Goal: Transaction & Acquisition: Purchase product/service

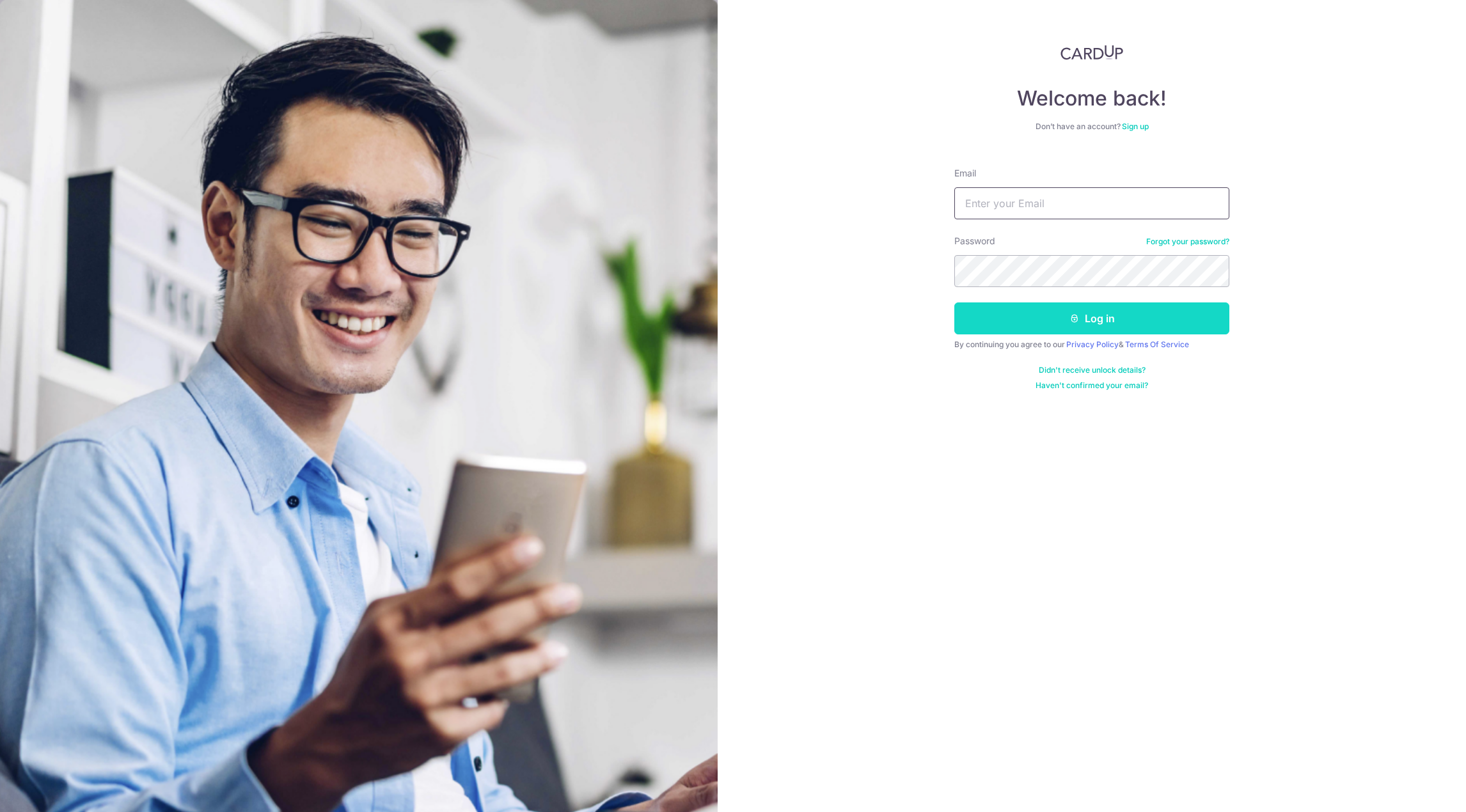
type input "[EMAIL_ADDRESS][DOMAIN_NAME]"
click at [1176, 317] on button "Log in" at bounding box center [1092, 318] width 275 height 32
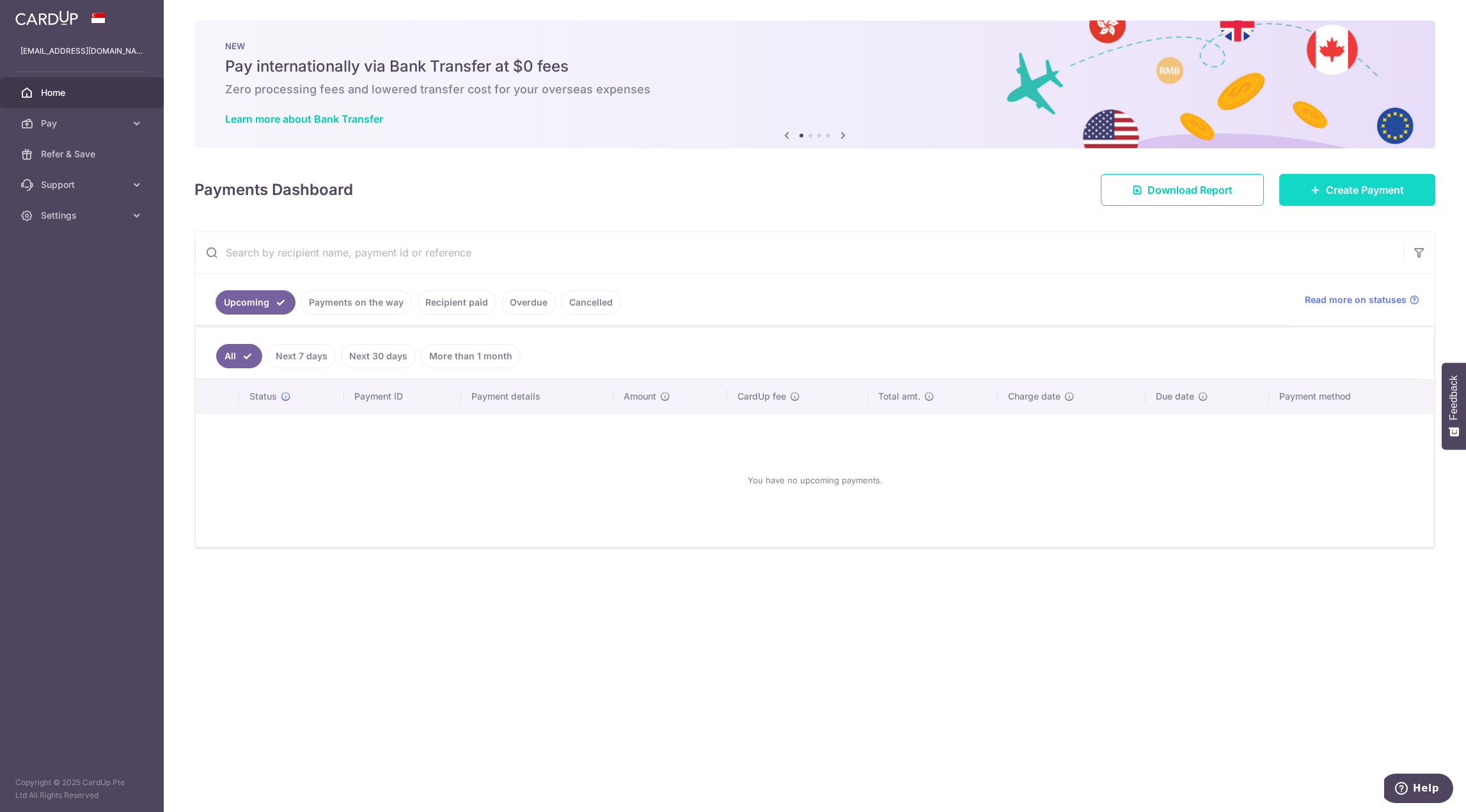
click at [1344, 189] on span "Create Payment" at bounding box center [1365, 190] width 78 height 16
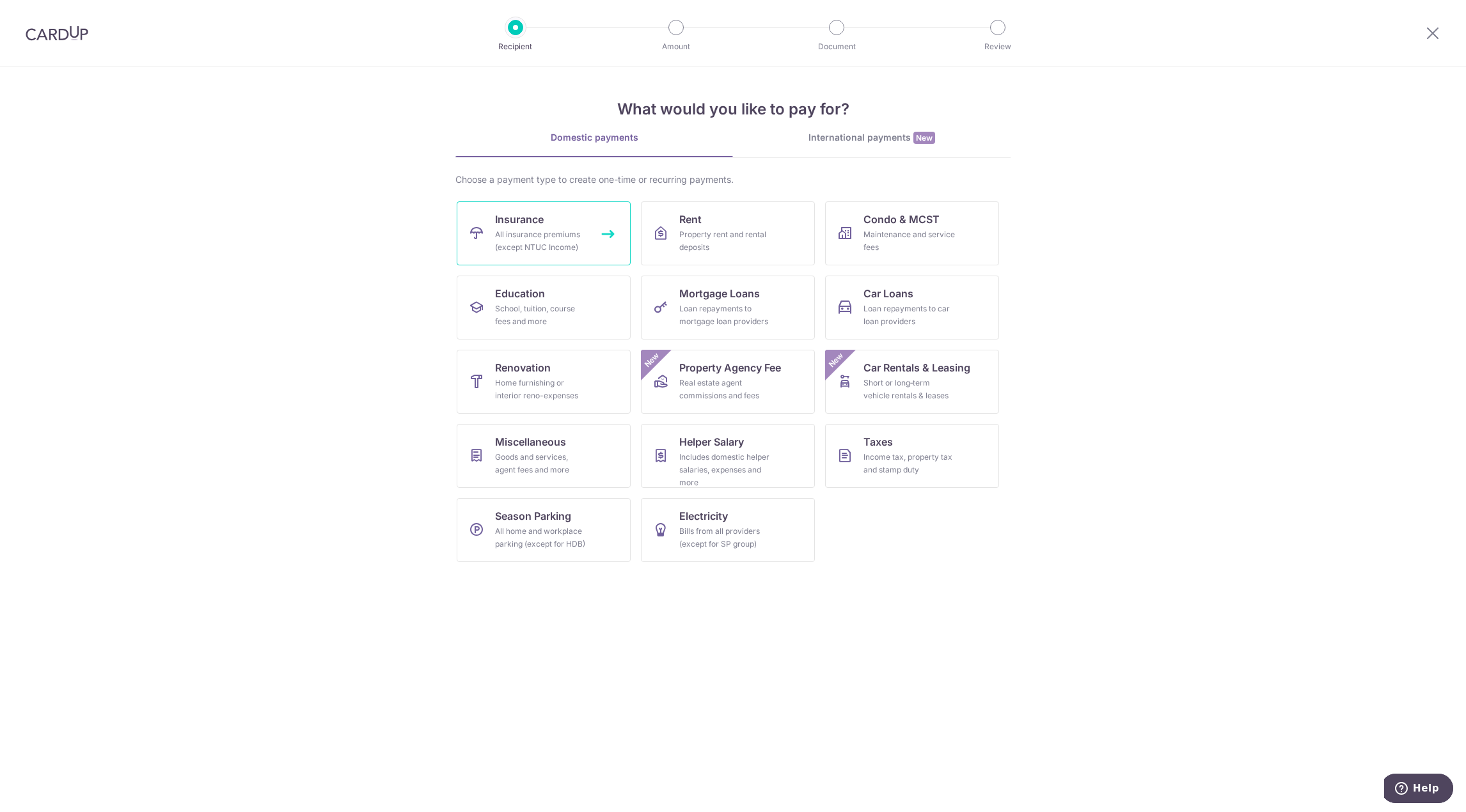
click at [575, 245] on div "All insurance premiums (except NTUC Income)" at bounding box center [541, 241] width 92 height 25
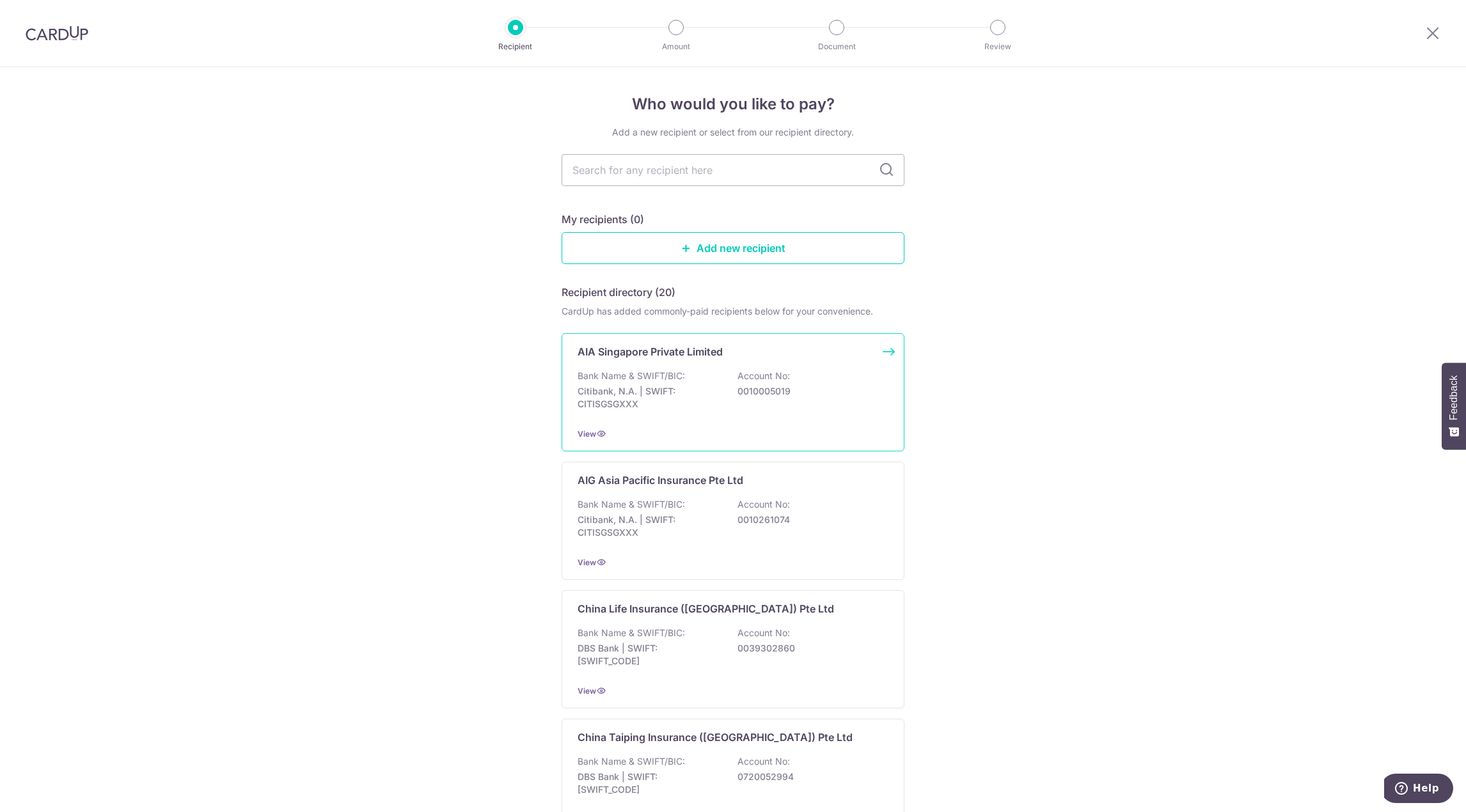
click at [779, 381] on p "Account No:" at bounding box center [763, 375] width 53 height 13
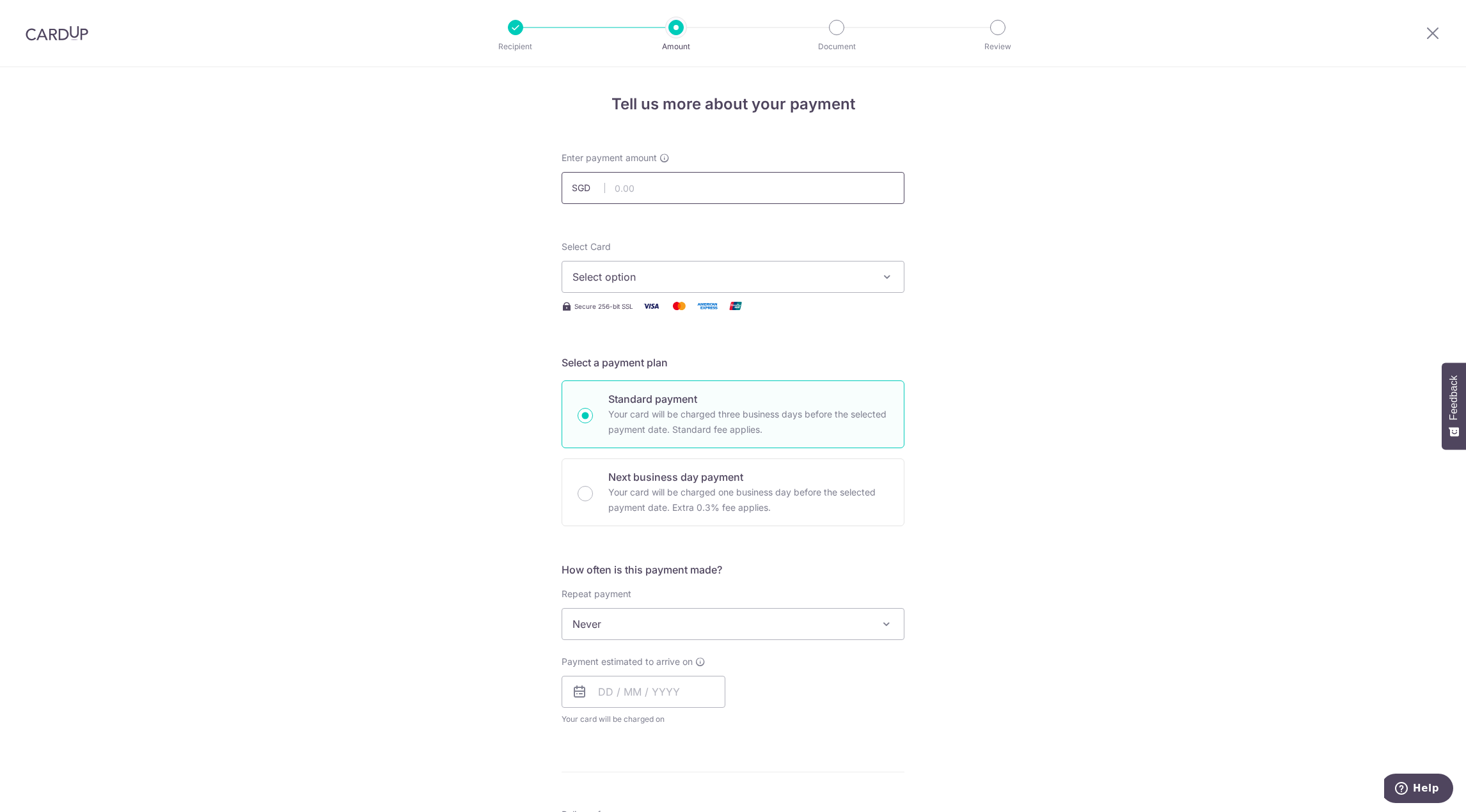
click at [657, 185] on input "text" at bounding box center [733, 187] width 343 height 32
type input "200.00"
click at [638, 277] on span "Select option" at bounding box center [721, 277] width 298 height 16
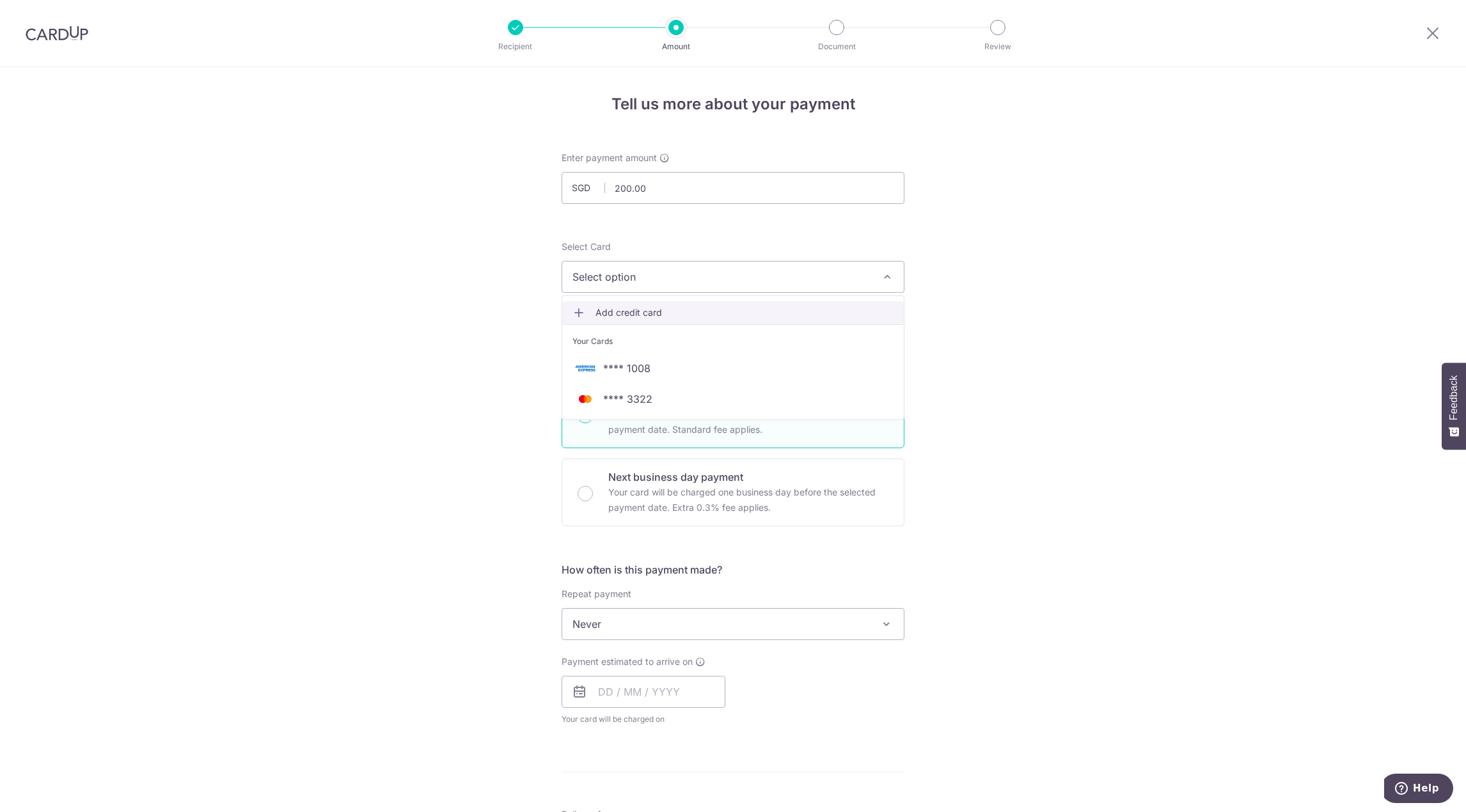
click at [664, 314] on span "Add credit card" at bounding box center [745, 312] width 298 height 13
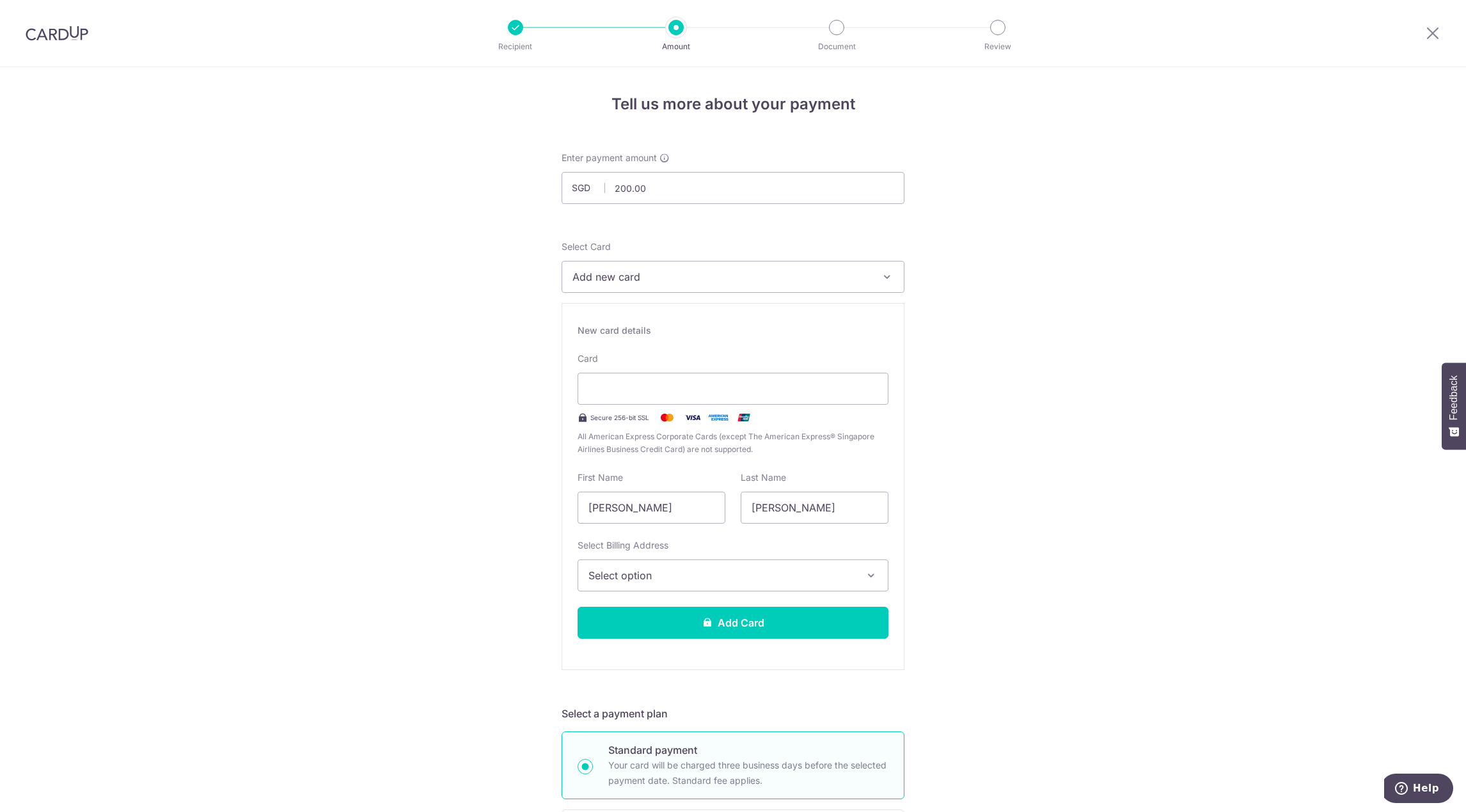
click at [677, 584] on button "Select option" at bounding box center [732, 575] width 311 height 32
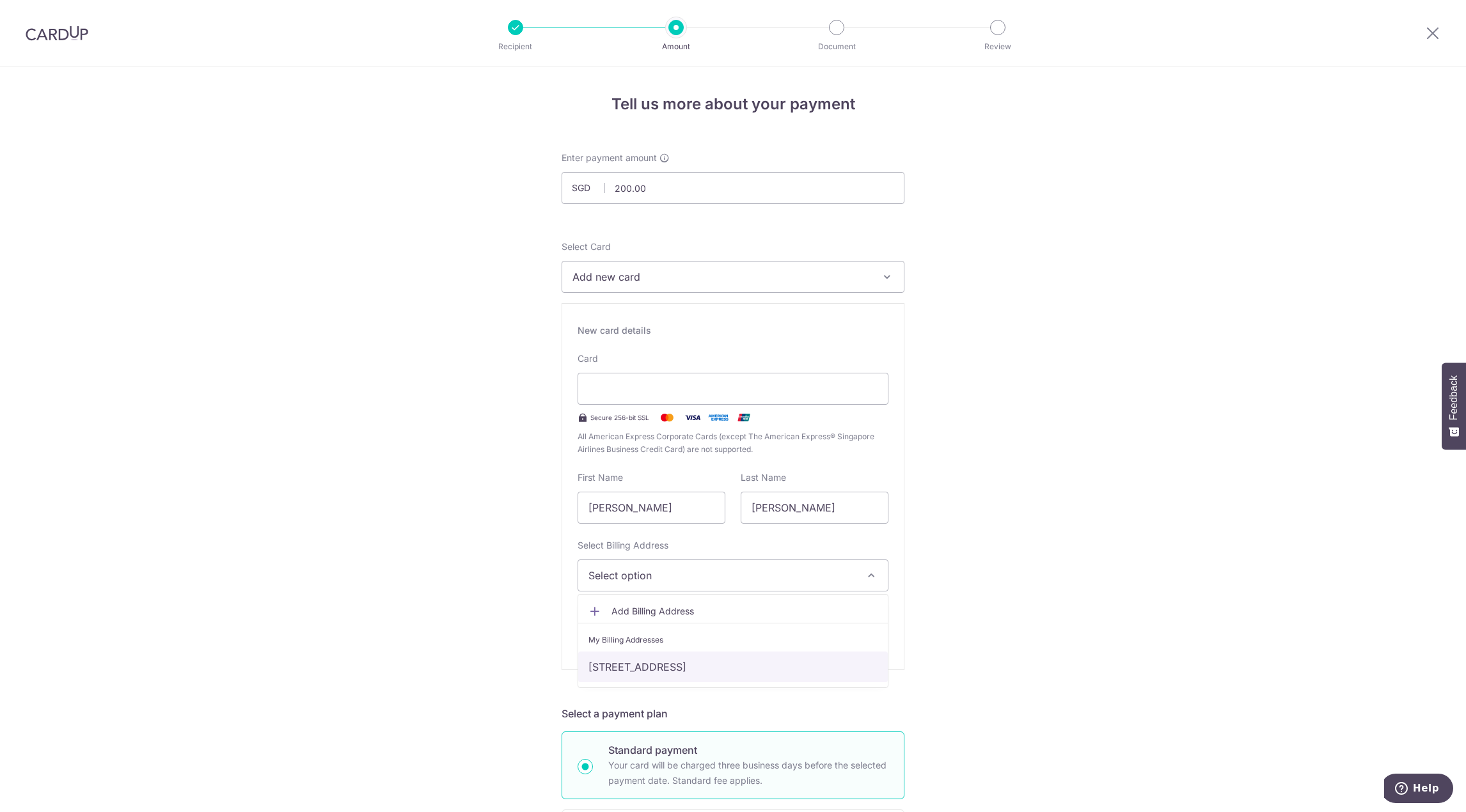
click at [689, 661] on link "[STREET_ADDRESS]" at bounding box center [733, 667] width 310 height 30
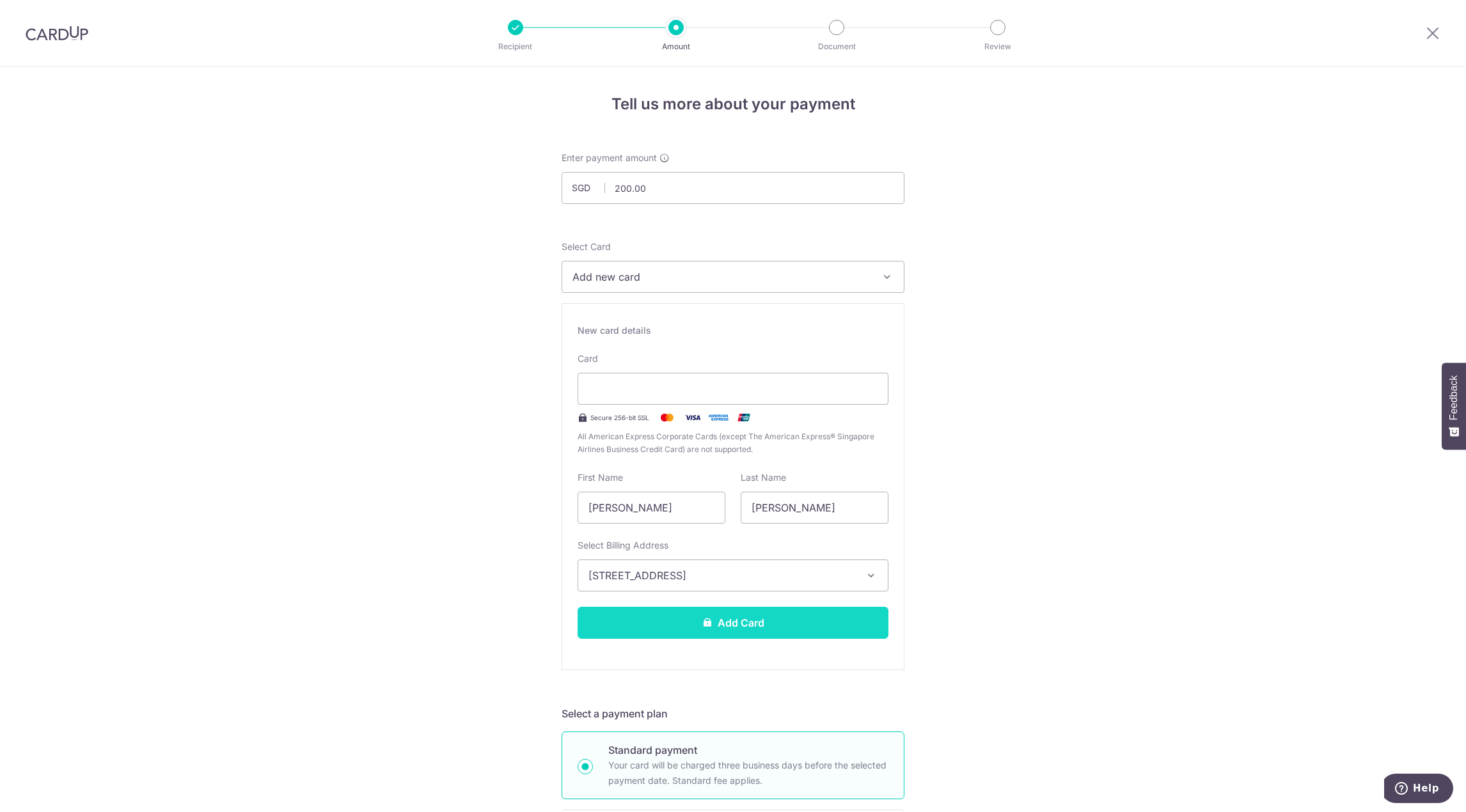
click at [730, 617] on button "Add Card" at bounding box center [732, 623] width 311 height 32
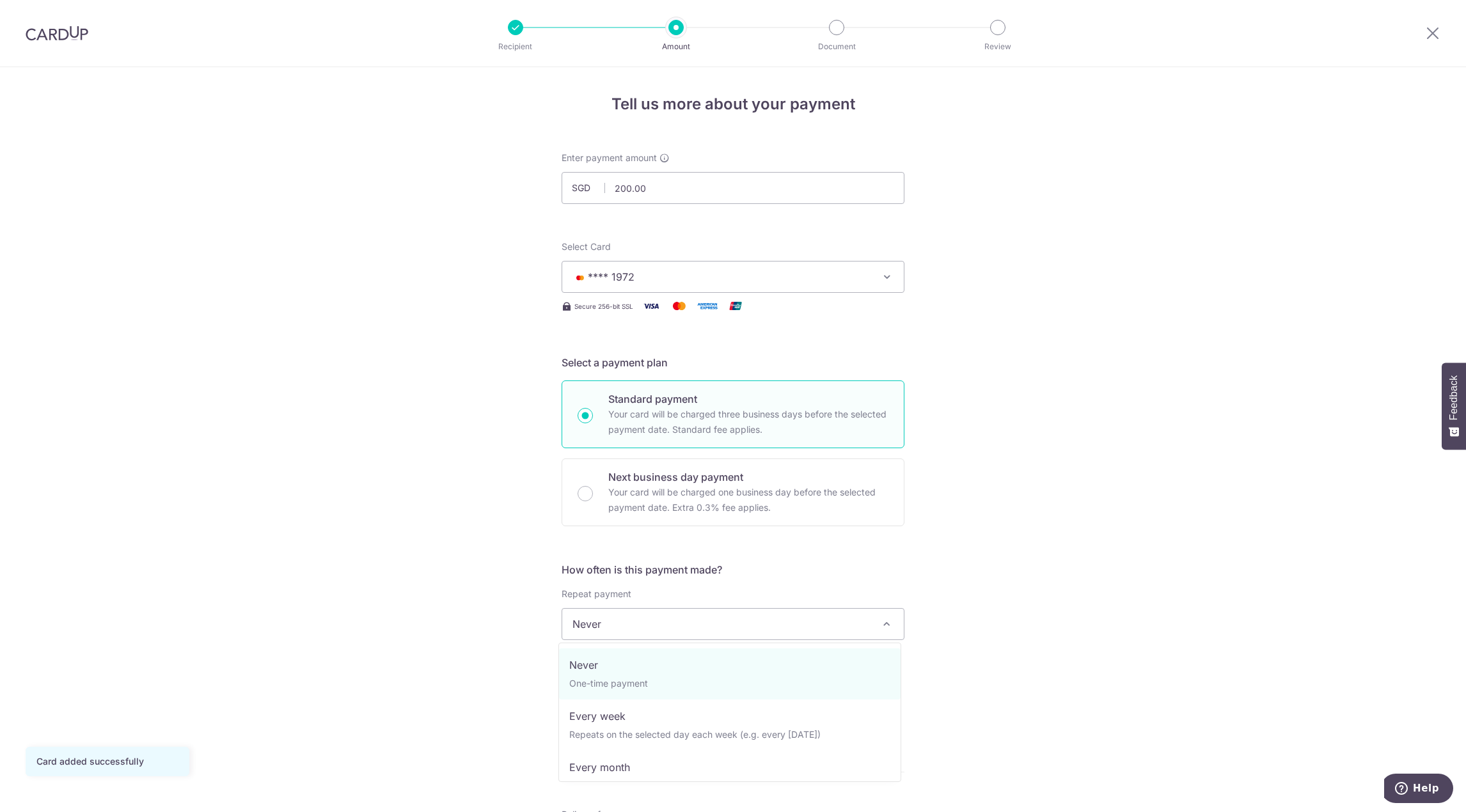
click at [745, 630] on span "Never" at bounding box center [733, 624] width 341 height 30
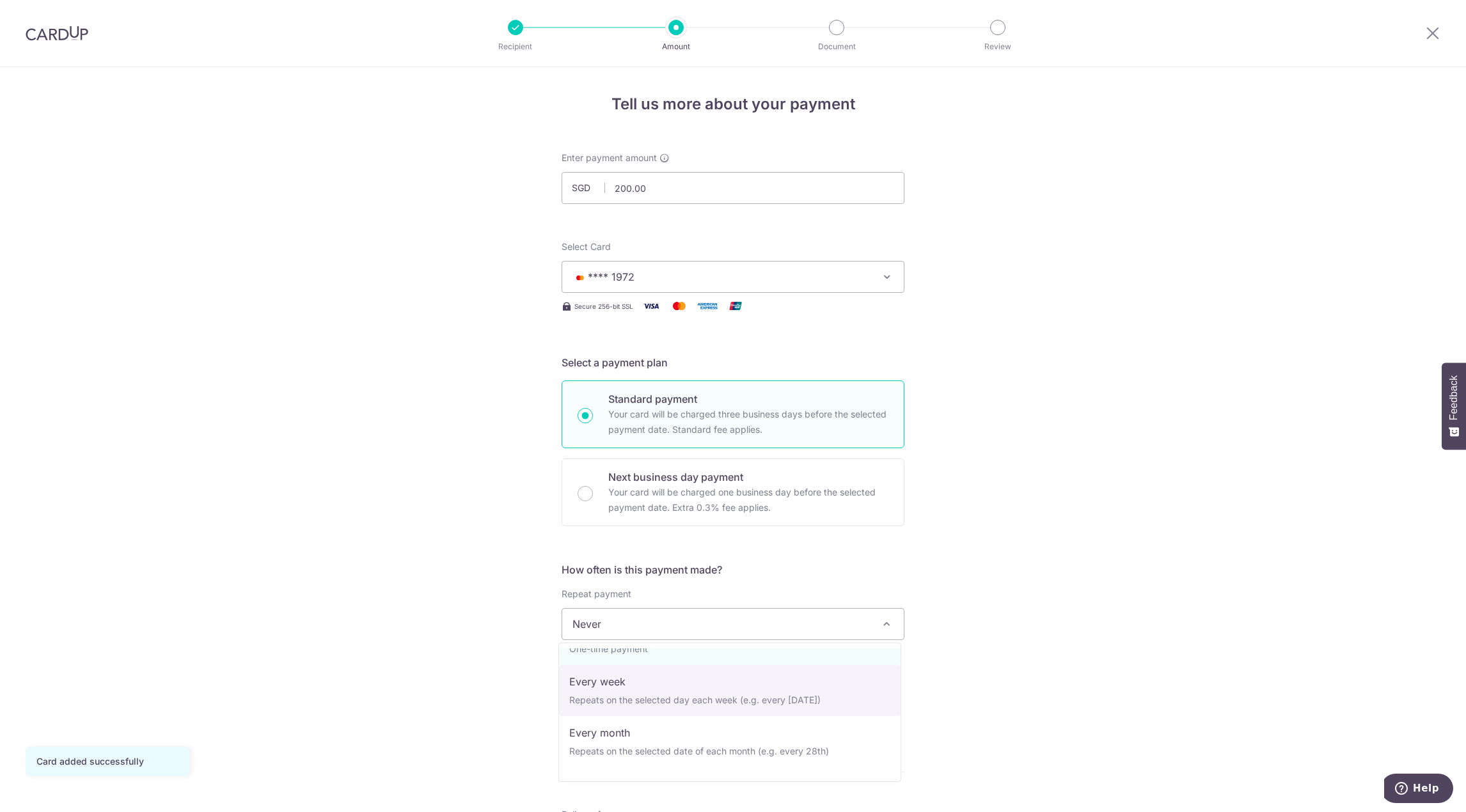
scroll to position [64, 0]
select select "3"
click at [655, 693] on input "text" at bounding box center [643, 691] width 164 height 32
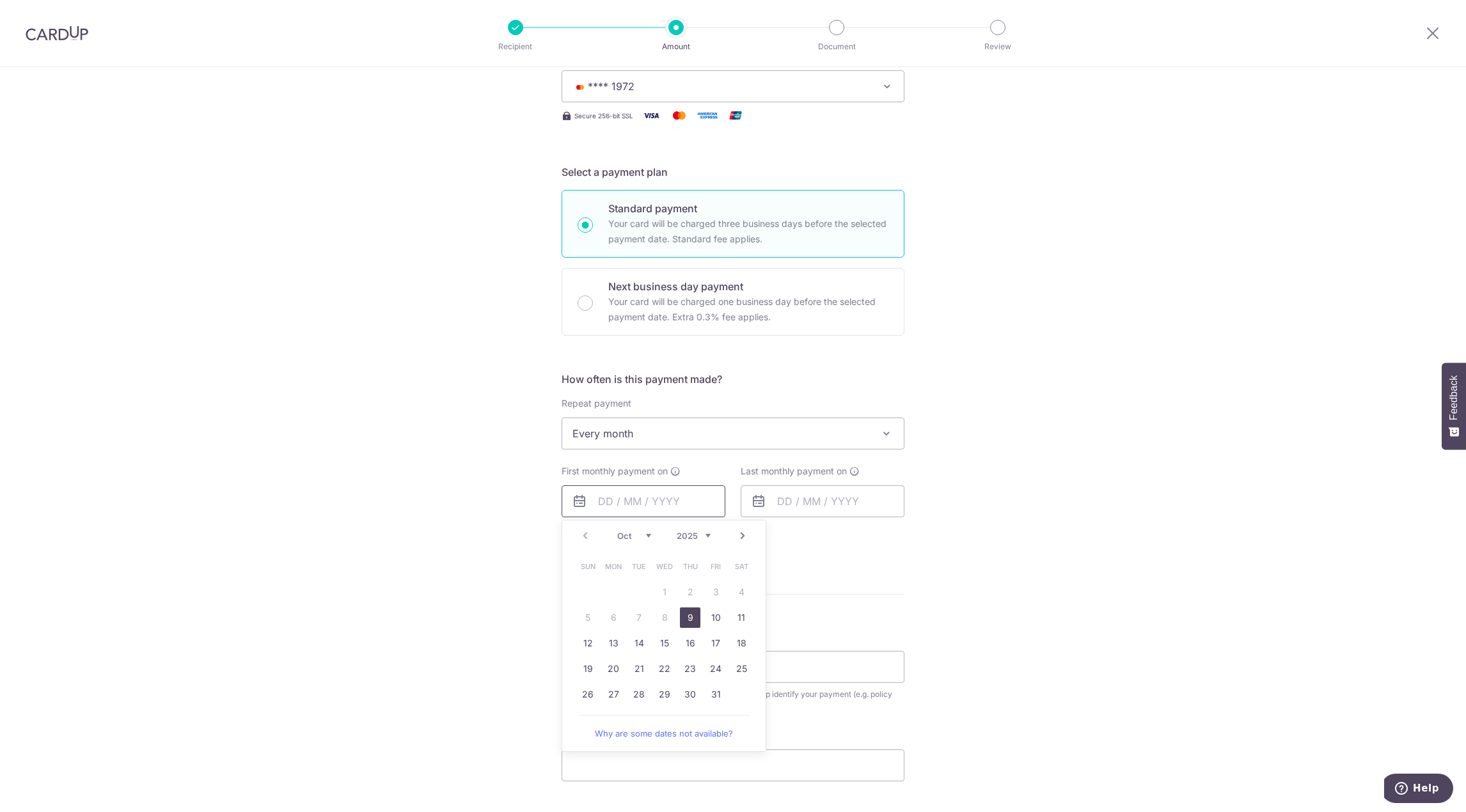
scroll to position [192, 0]
click at [744, 616] on link "11" at bounding box center [741, 616] width 20 height 20
type input "11/10/2025"
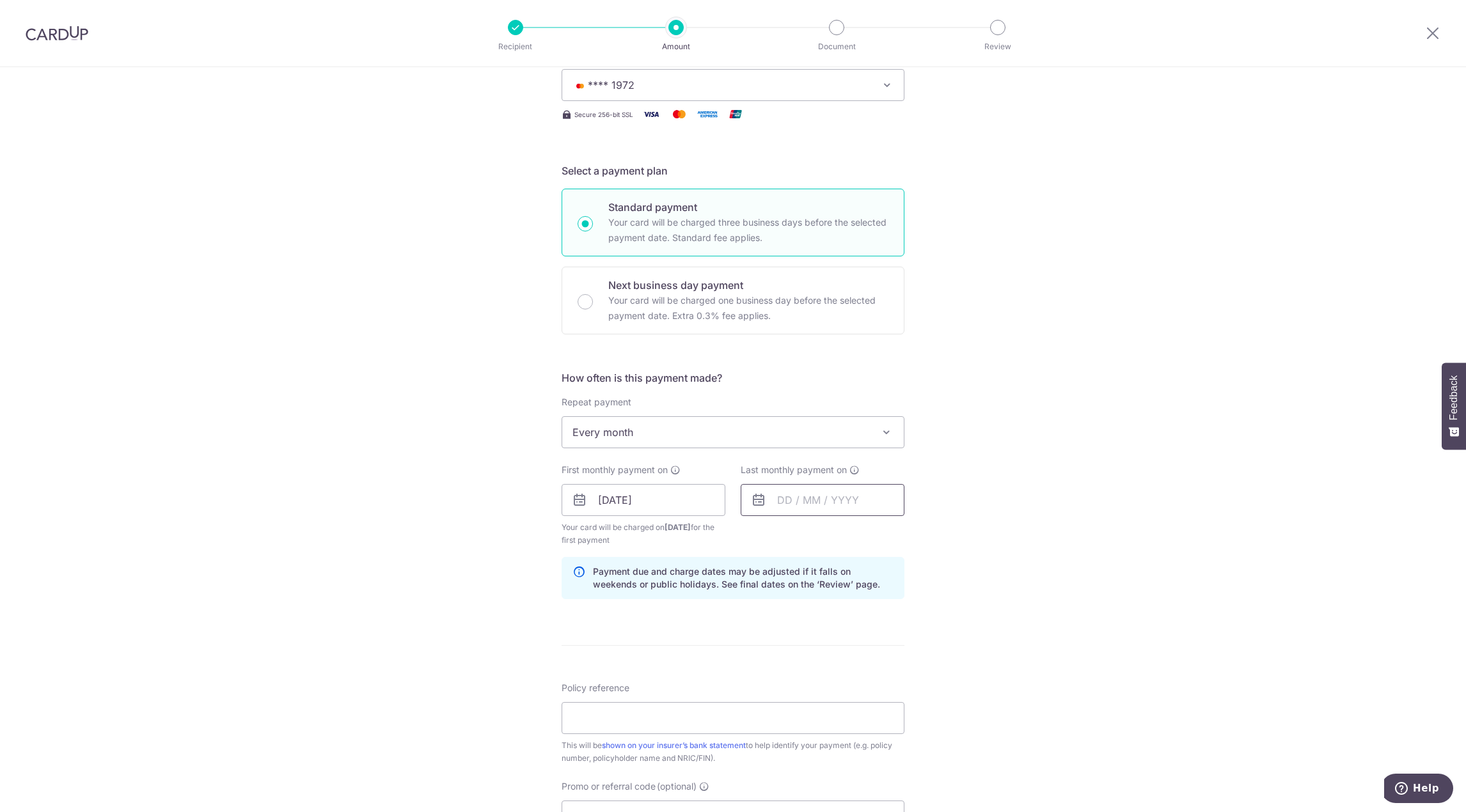
click at [838, 505] on input "text" at bounding box center [823, 500] width 164 height 32
click at [998, 524] on div "Tell us more about your payment Enter payment amount SGD 200.00 200.00 Card add…" at bounding box center [733, 486] width 1466 height 1222
click at [796, 503] on input "text" at bounding box center [823, 500] width 164 height 32
click at [918, 614] on link "11" at bounding box center [920, 616] width 20 height 20
drag, startPoint x: 820, startPoint y: 509, endPoint x: 830, endPoint y: 509, distance: 10.0
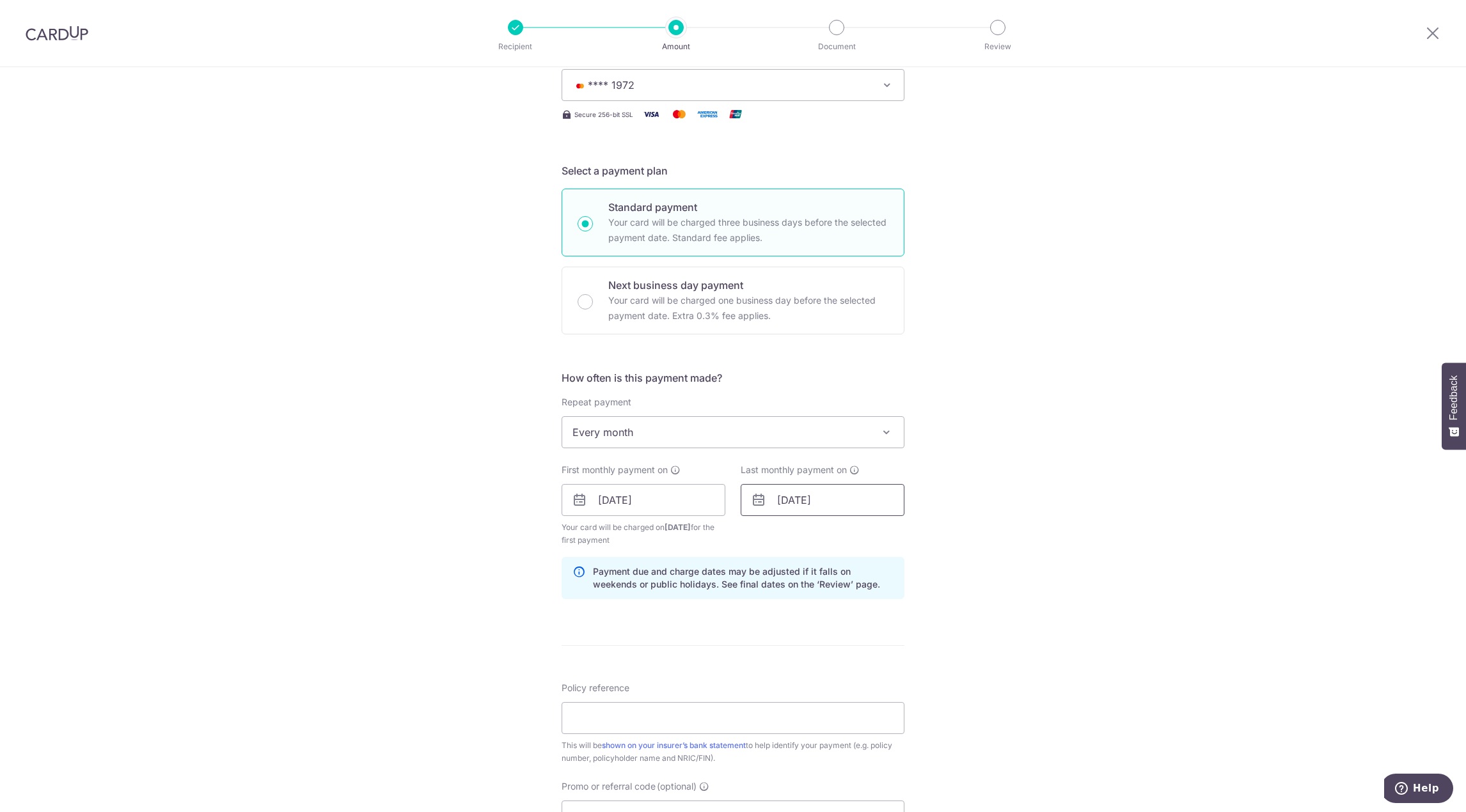
click at [820, 509] on input "[DATE]" at bounding box center [823, 500] width 164 height 32
click at [876, 538] on select "2025 2026 2027 2028 2029 2030 2031 2032 2033 2034 2035" at bounding box center [872, 534] width 34 height 10
click at [791, 646] on link "11" at bounding box center [791, 641] width 20 height 20
type input "11/10/2027"
click at [825, 503] on input "11/10/2027" at bounding box center [823, 500] width 164 height 32
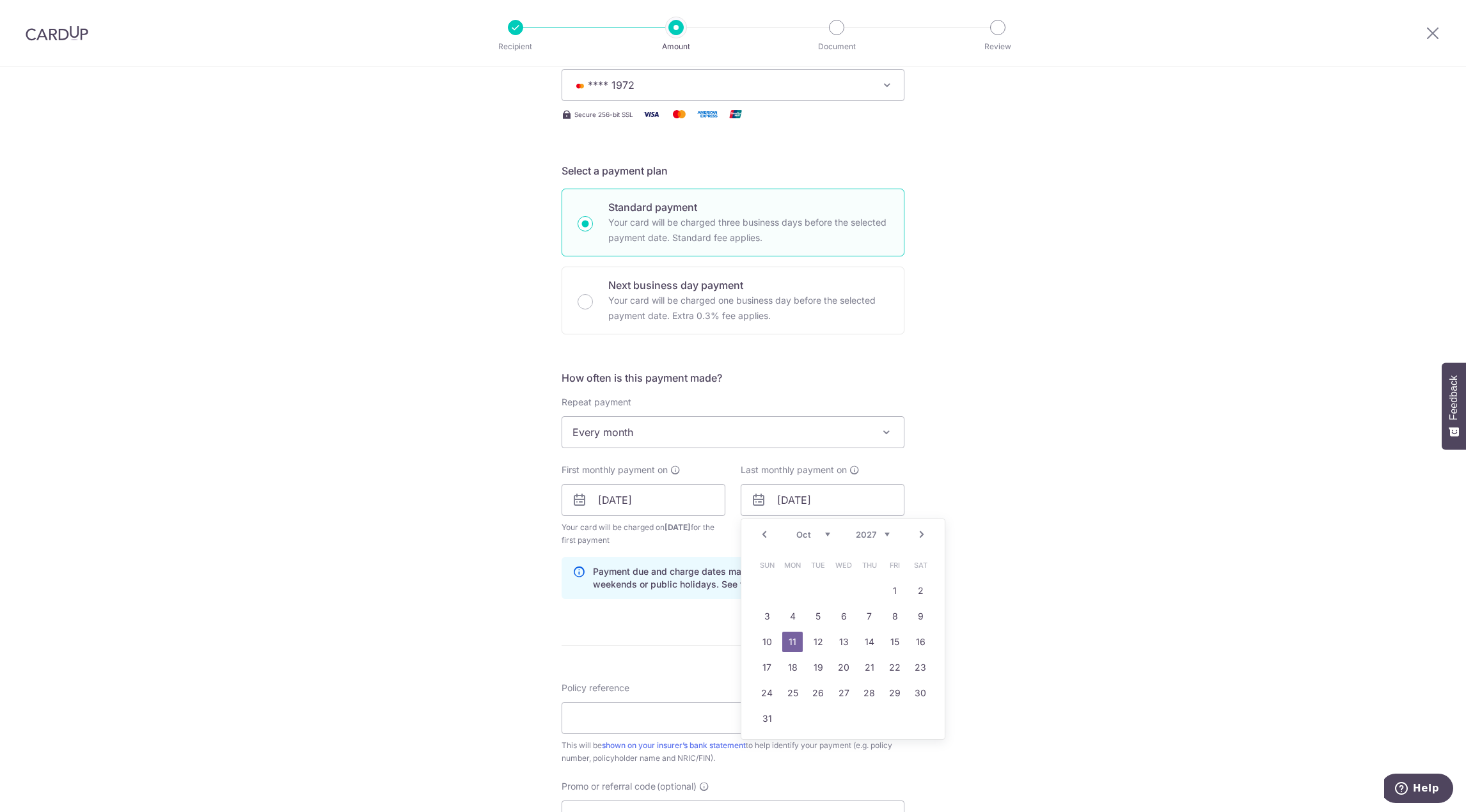
click at [791, 645] on link "11" at bounding box center [791, 641] width 20 height 20
click at [775, 635] on form "Enter payment amount SGD 200.00 200.00 Card added successfully Select Card ****…" at bounding box center [733, 499] width 343 height 1078
click at [578, 571] on icon at bounding box center [578, 578] width 13 height 25
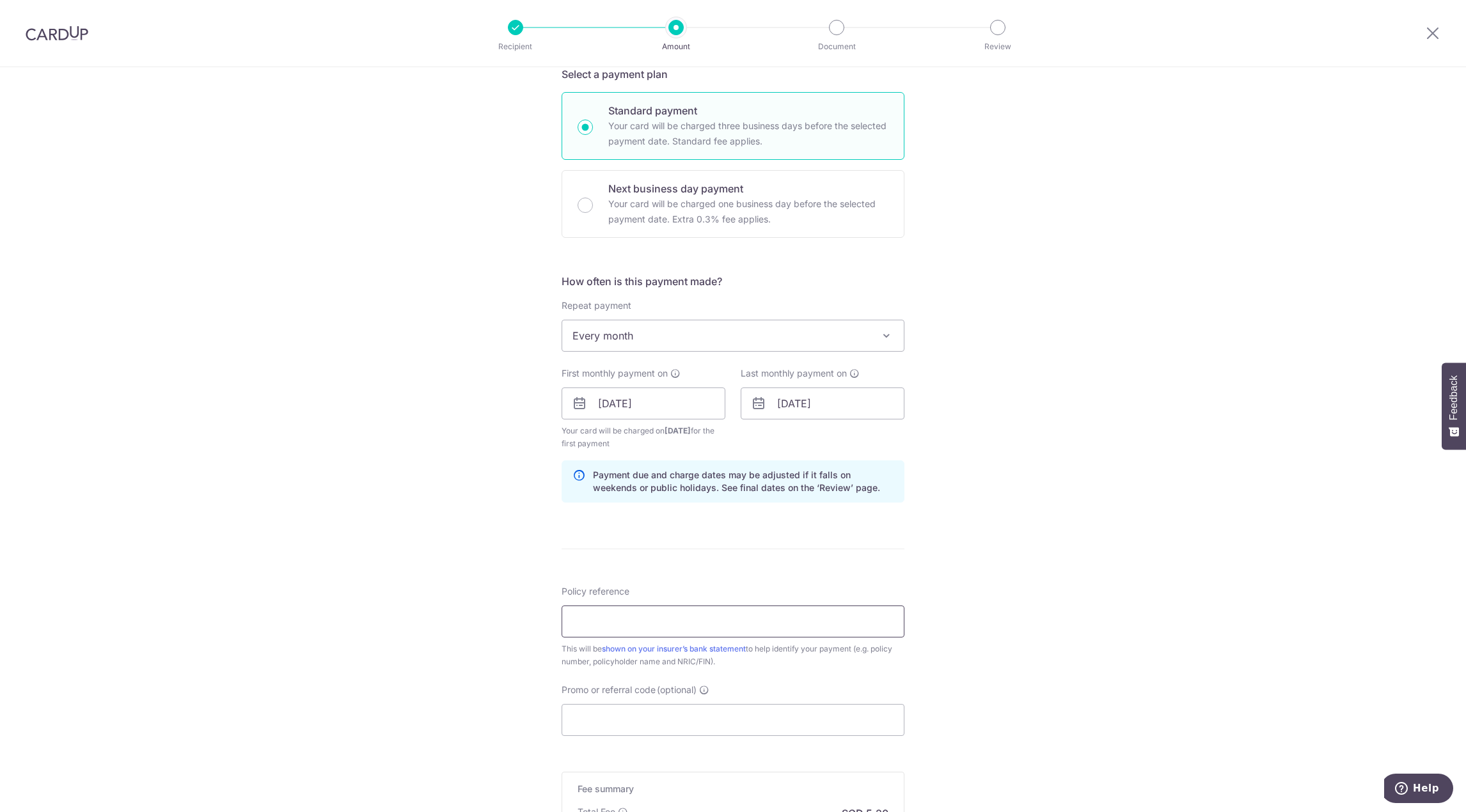
scroll to position [477, 0]
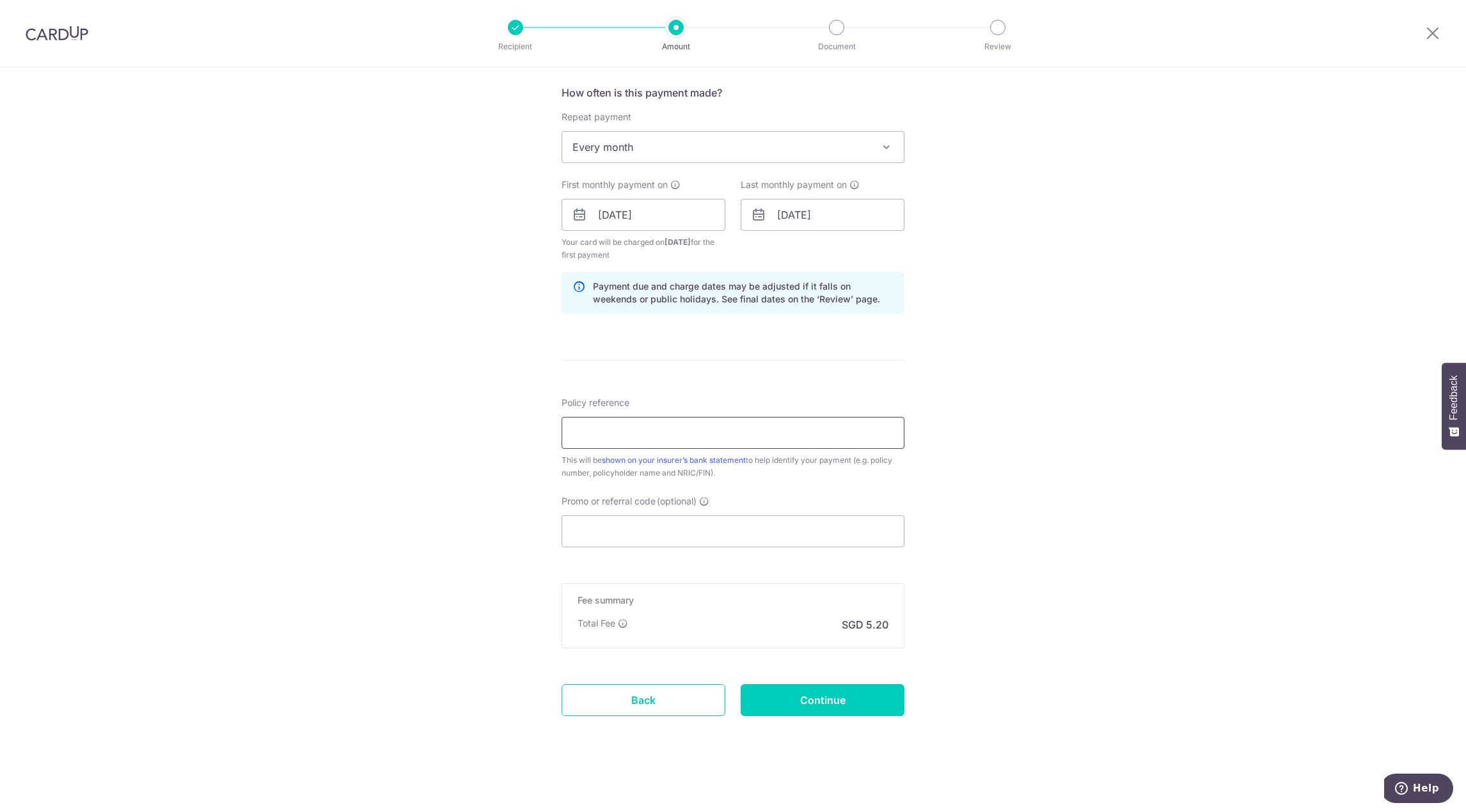
click at [654, 433] on input "Policy reference" at bounding box center [733, 433] width 343 height 32
type input "L"
type input "U127422396"
drag, startPoint x: 1205, startPoint y: 533, endPoint x: 1124, endPoint y: 522, distance: 81.7
click at [1200, 531] on div "Tell us more about your payment Enter payment amount SGD 200.00 200.00 Card add…" at bounding box center [733, 201] width 1466 height 1222
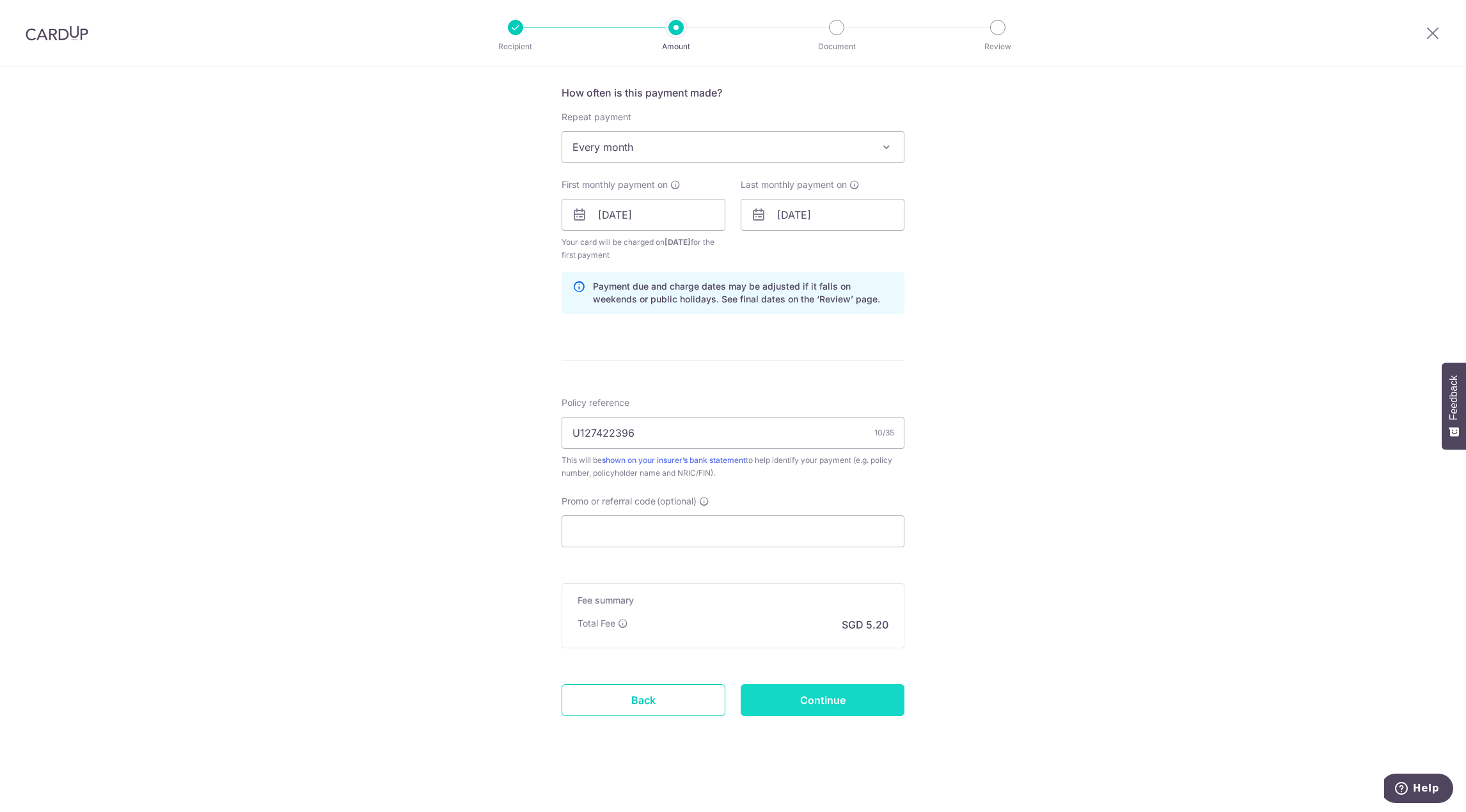
click at [804, 703] on input "Continue" at bounding box center [823, 700] width 164 height 32
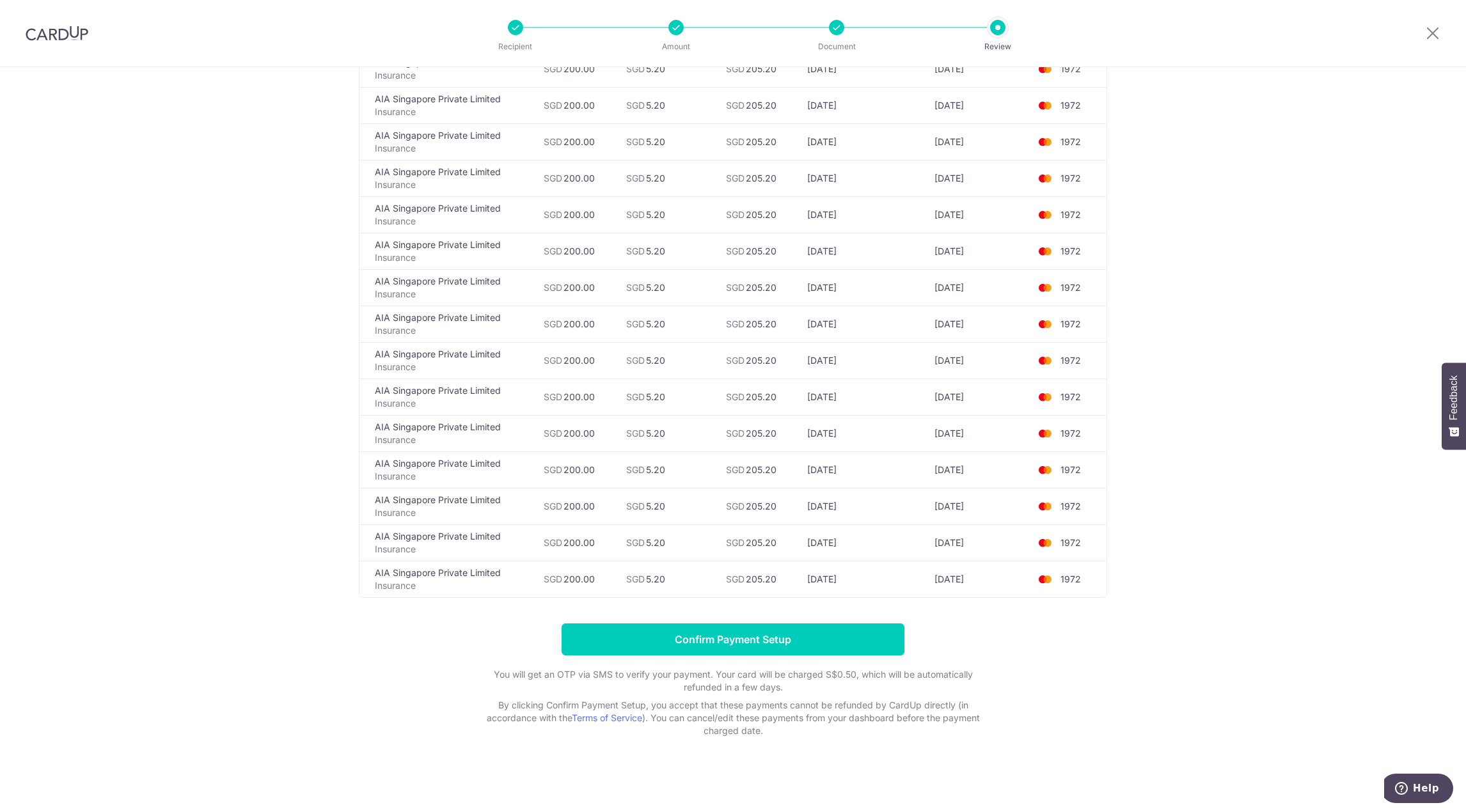
scroll to position [513, 0]
drag, startPoint x: 1199, startPoint y: 312, endPoint x: 1193, endPoint y: 611, distance: 299.1
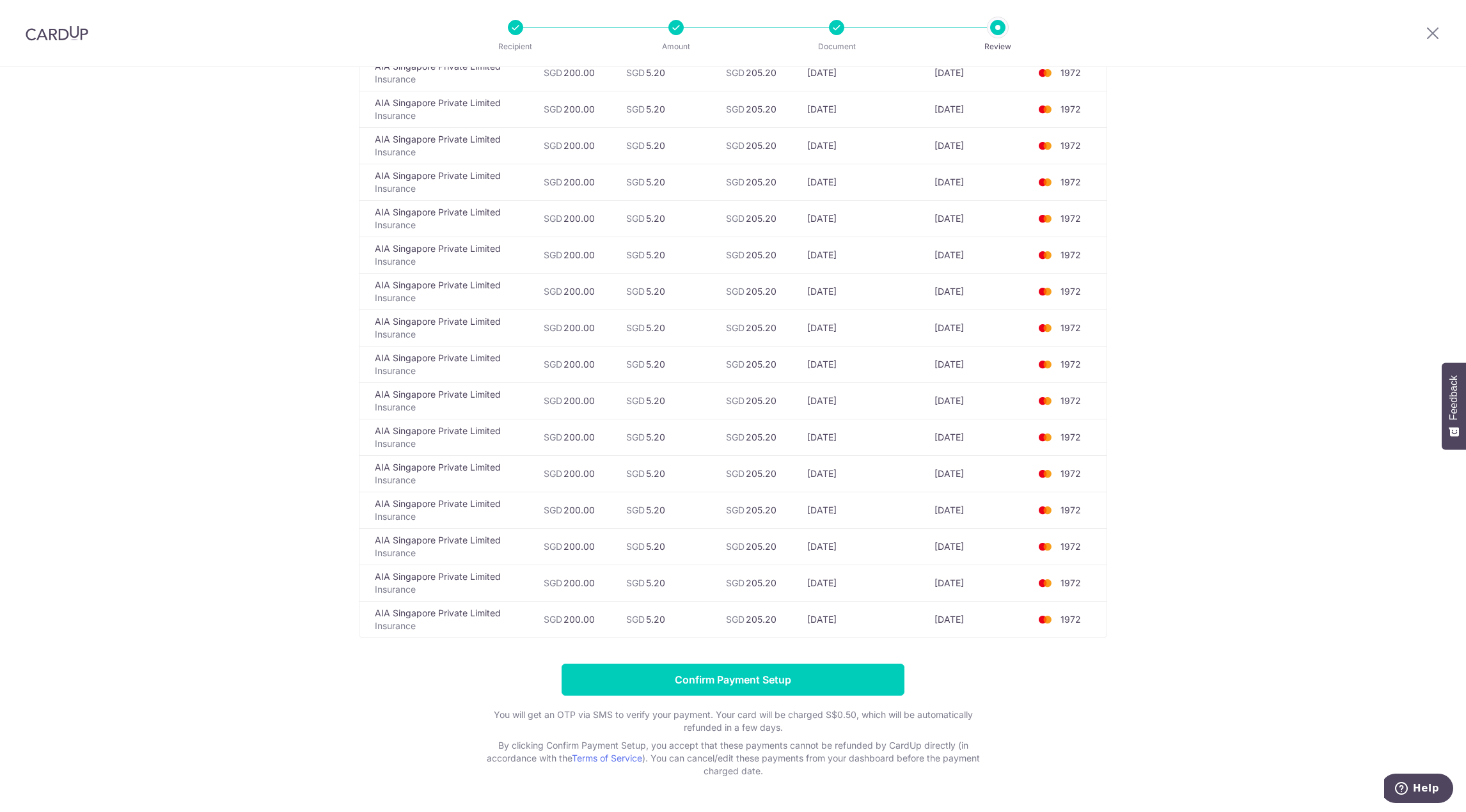
scroll to position [449, 0]
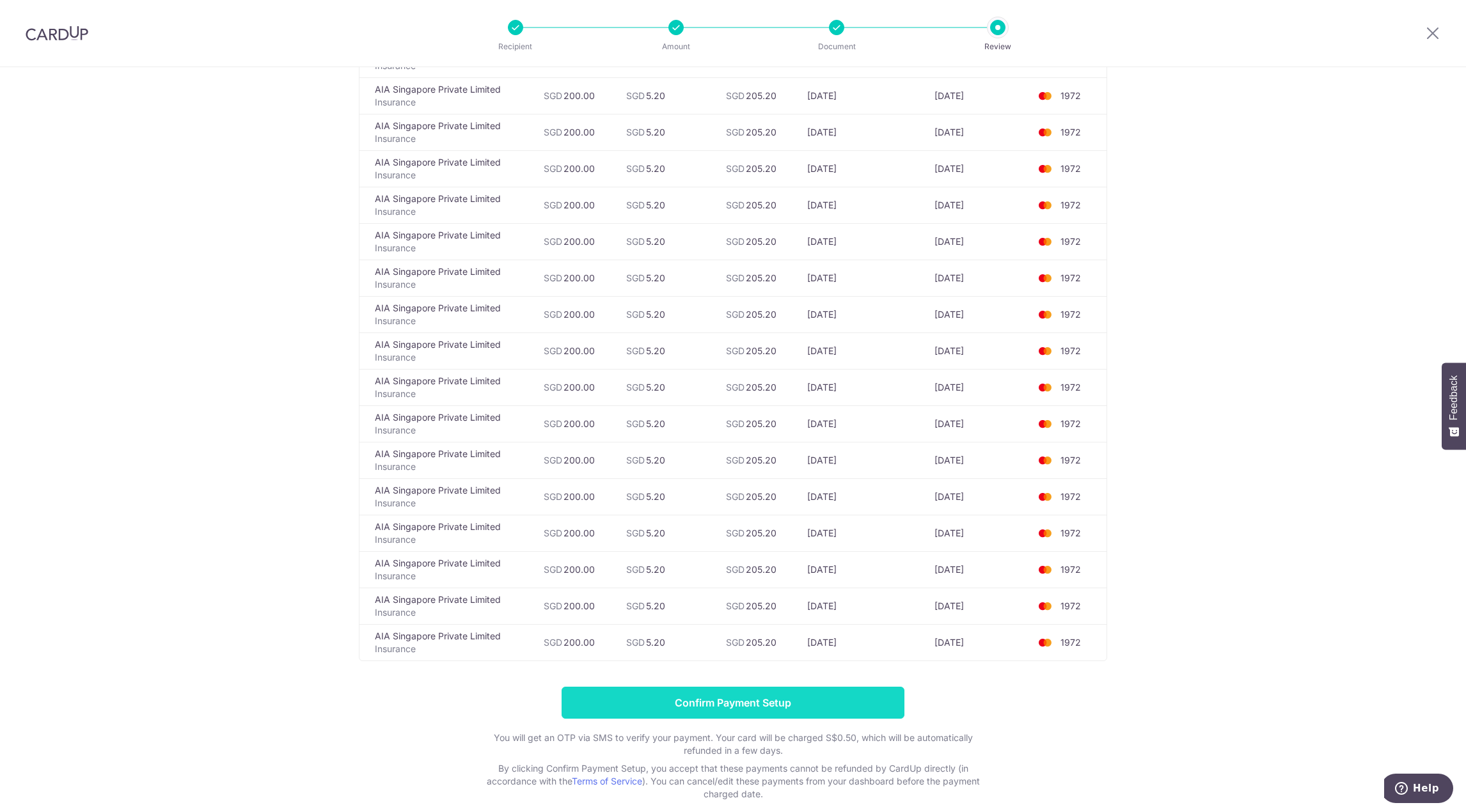
click at [809, 695] on input "Confirm Payment Setup" at bounding box center [733, 703] width 343 height 32
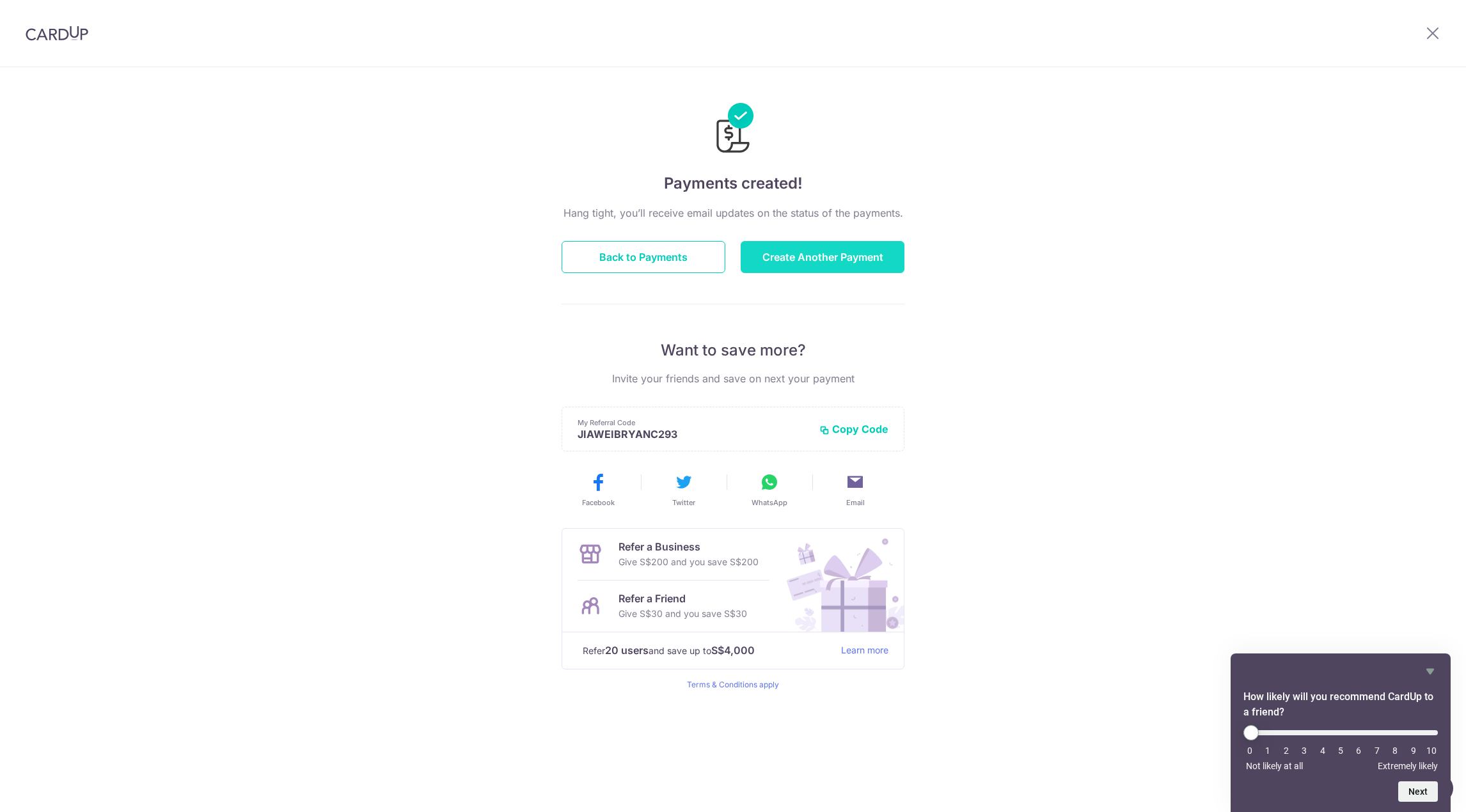
click at [800, 251] on button "Create Another Payment" at bounding box center [823, 256] width 164 height 32
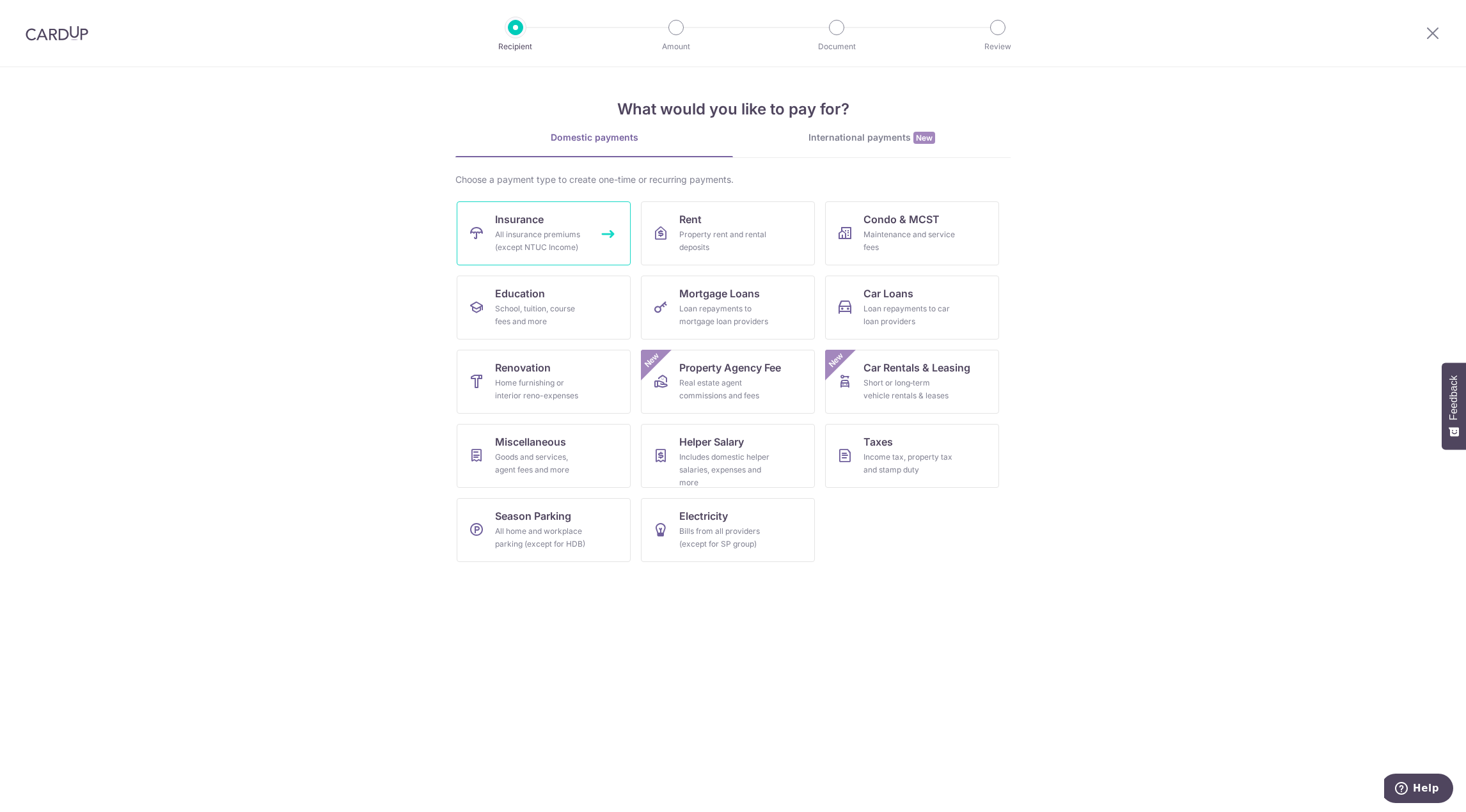
click at [559, 238] on div "All insurance premiums (except NTUC Income)" at bounding box center [541, 241] width 92 height 25
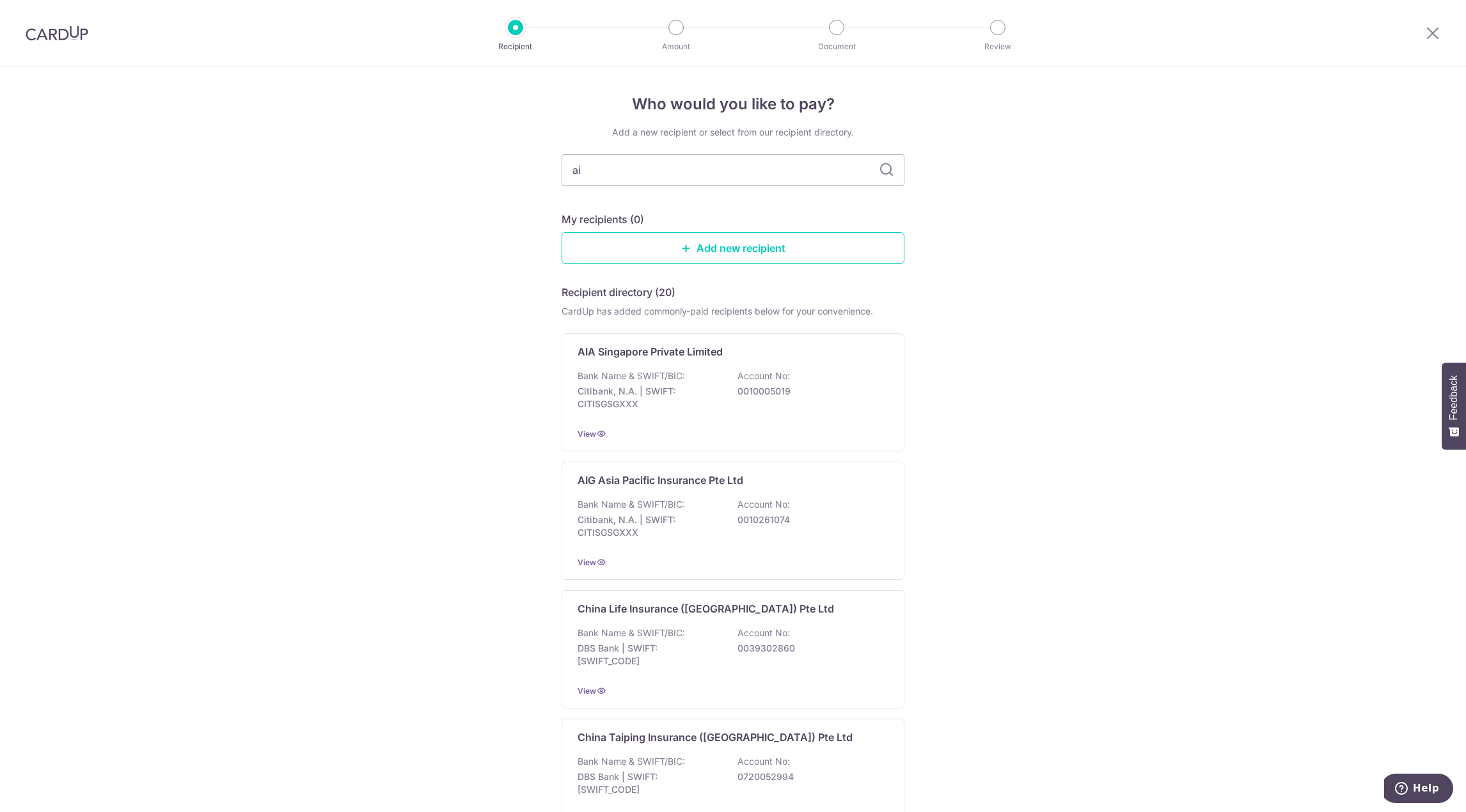
type input "aia"
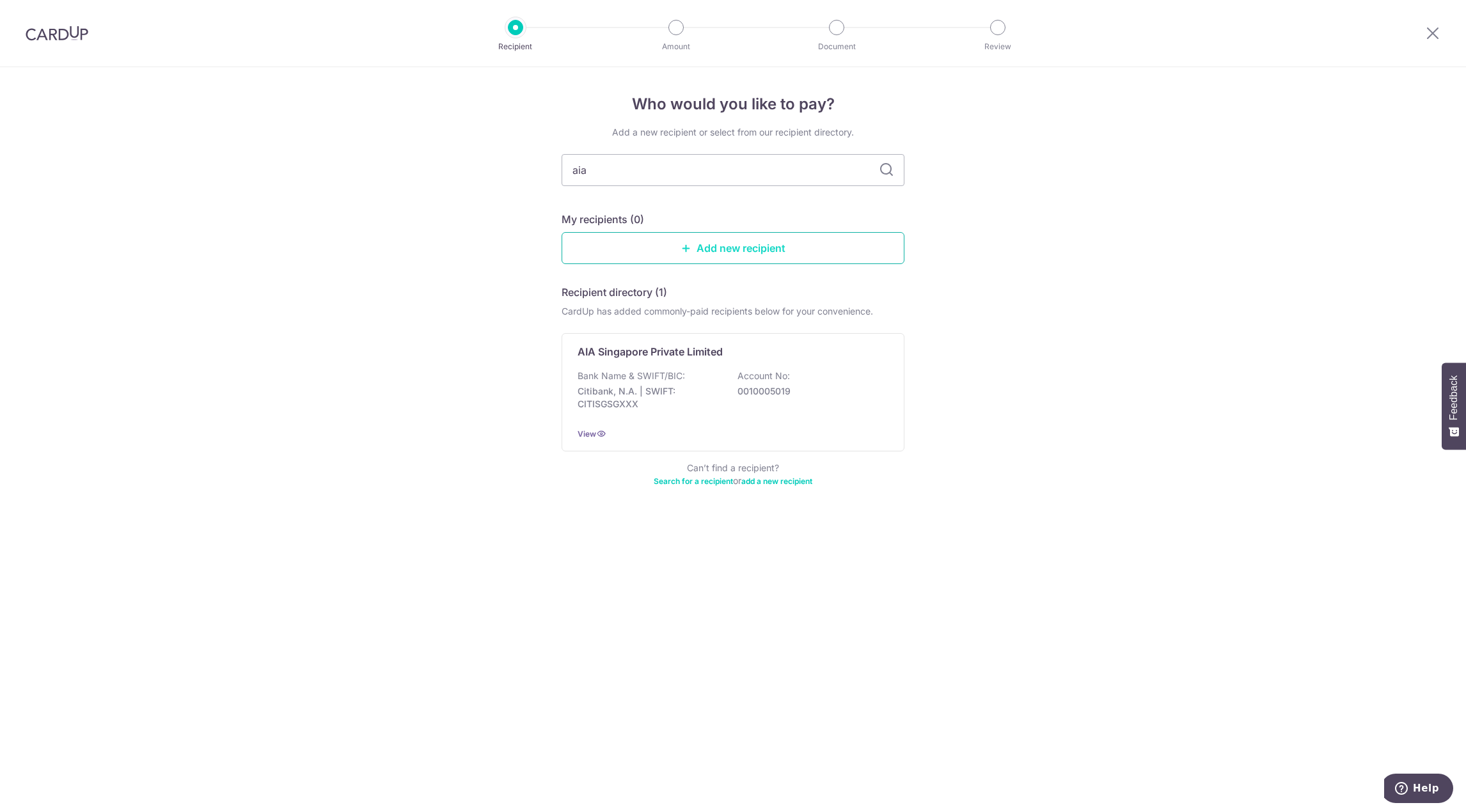
click at [773, 241] on link "Add new recipient" at bounding box center [733, 248] width 343 height 32
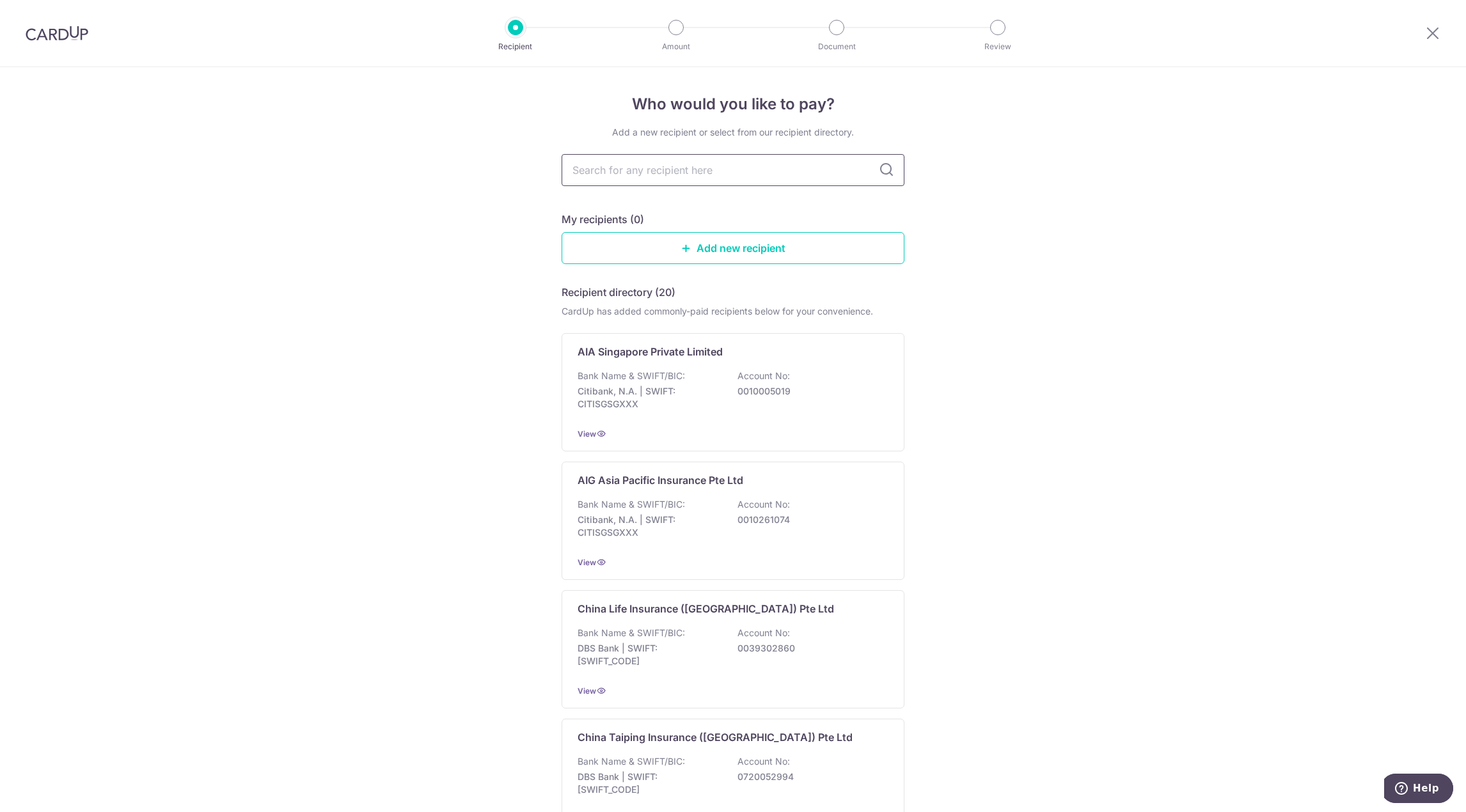
click at [700, 175] on input "text" at bounding box center [733, 170] width 343 height 32
drag, startPoint x: 1119, startPoint y: 193, endPoint x: 1109, endPoint y: 196, distance: 10.4
click at [816, 377] on div "Bank Name & SWIFT/BIC: Citibank, N.A. | SWIFT: CITISGSGXXX Account No: 00100050…" at bounding box center [732, 393] width 311 height 48
click at [694, 371] on div "Bank Name & SWIFT/BIC: Citibank, N.A. | SWIFT: CITISGSGXXX Account No: 00100050…" at bounding box center [732, 393] width 311 height 48
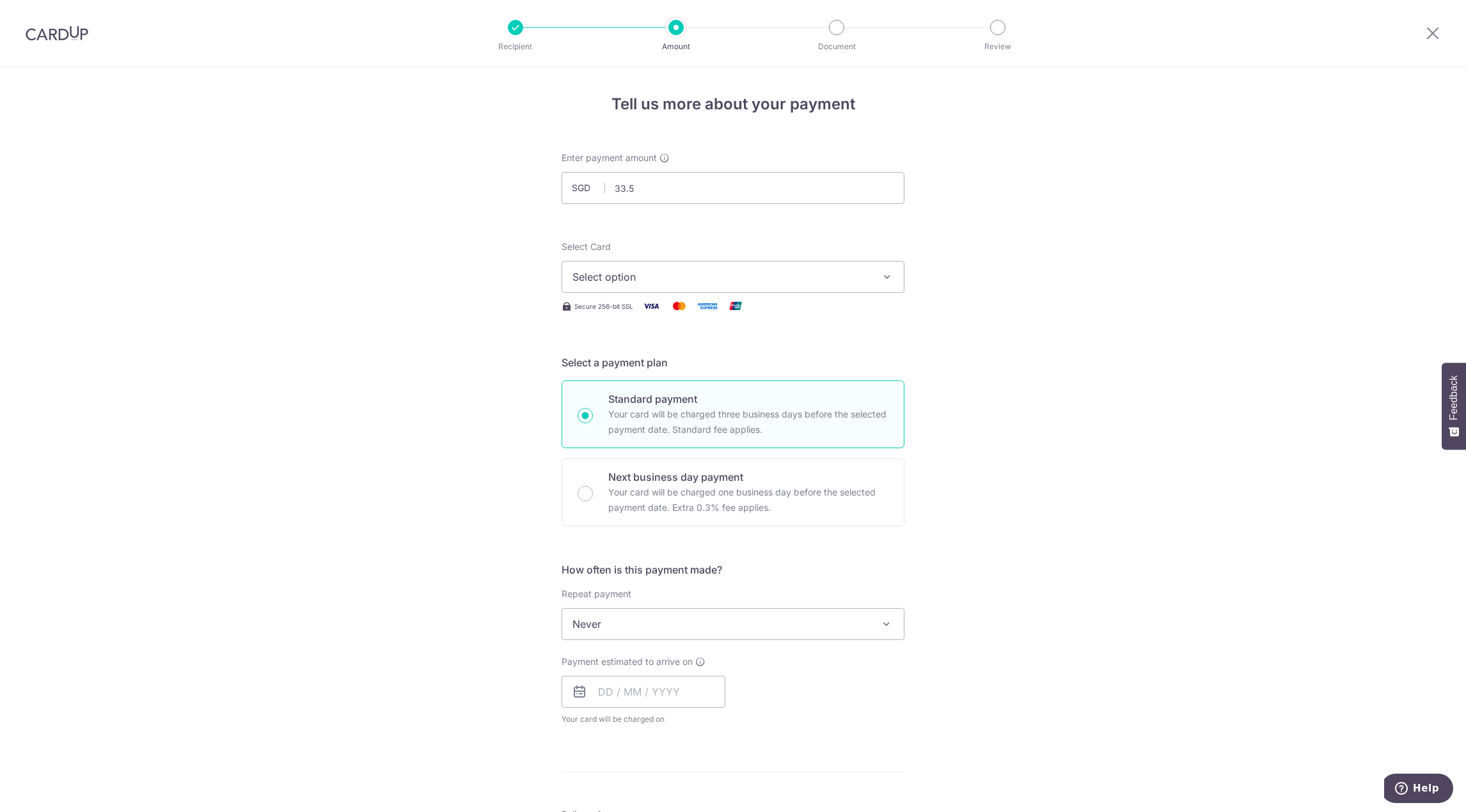
type input "33.52"
click at [626, 271] on span "Select option" at bounding box center [721, 277] width 298 height 16
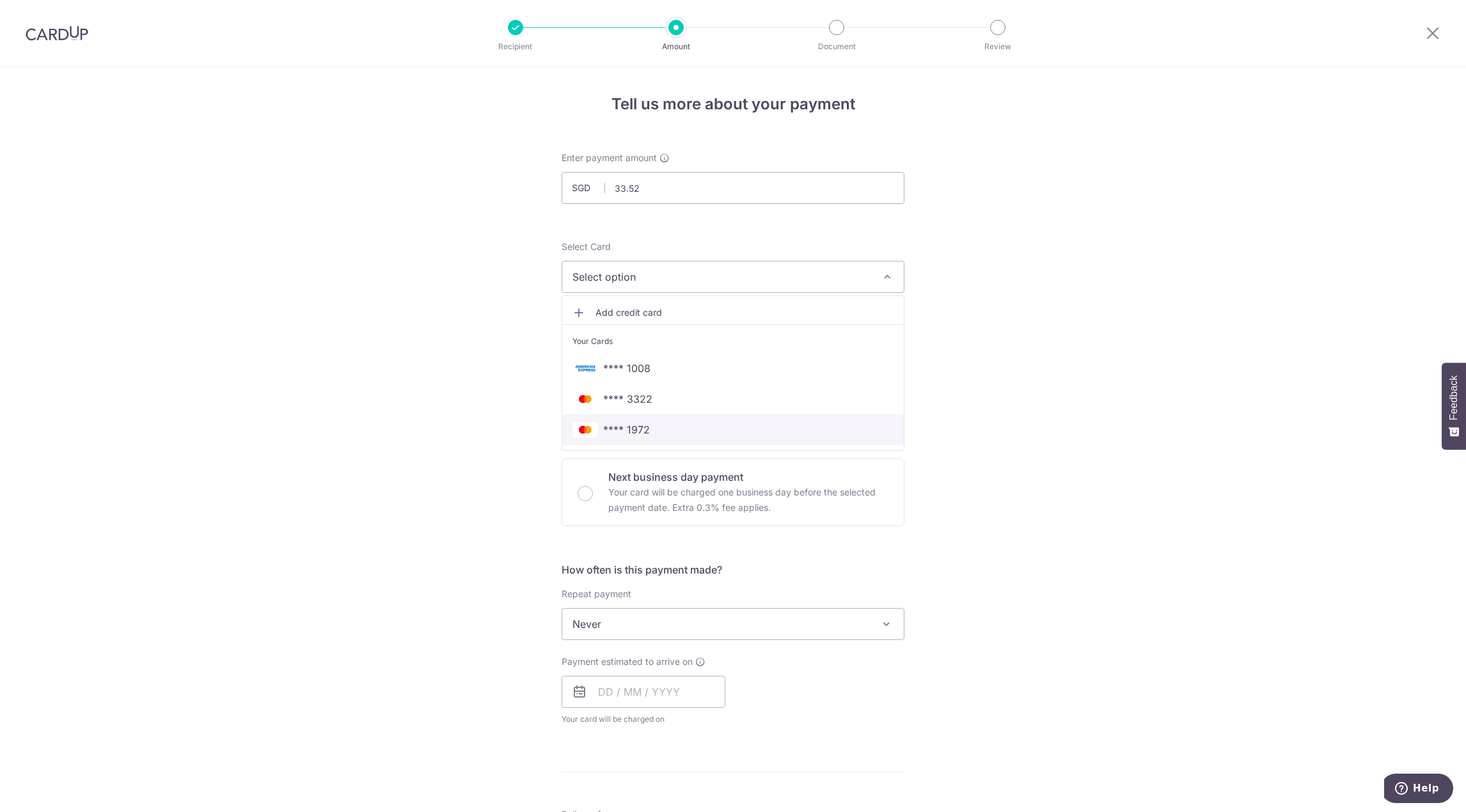
click at [652, 433] on span "**** 1972" at bounding box center [732, 430] width 321 height 16
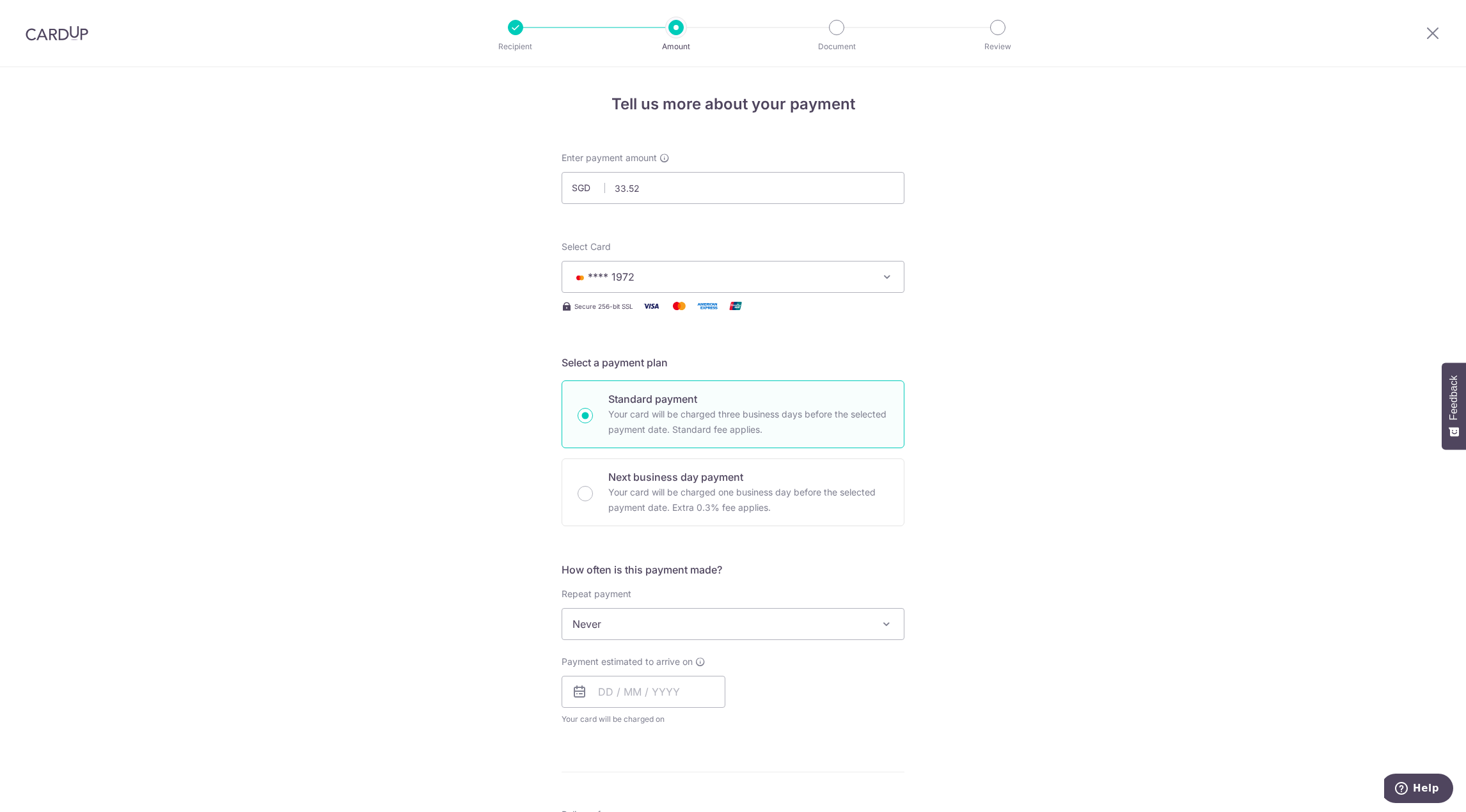
click at [650, 619] on span "Never" at bounding box center [733, 624] width 341 height 30
click at [1042, 561] on div "Tell us more about your payment Enter payment amount SGD 33.52 33.52 Select Car…" at bounding box center [733, 672] width 1466 height 1210
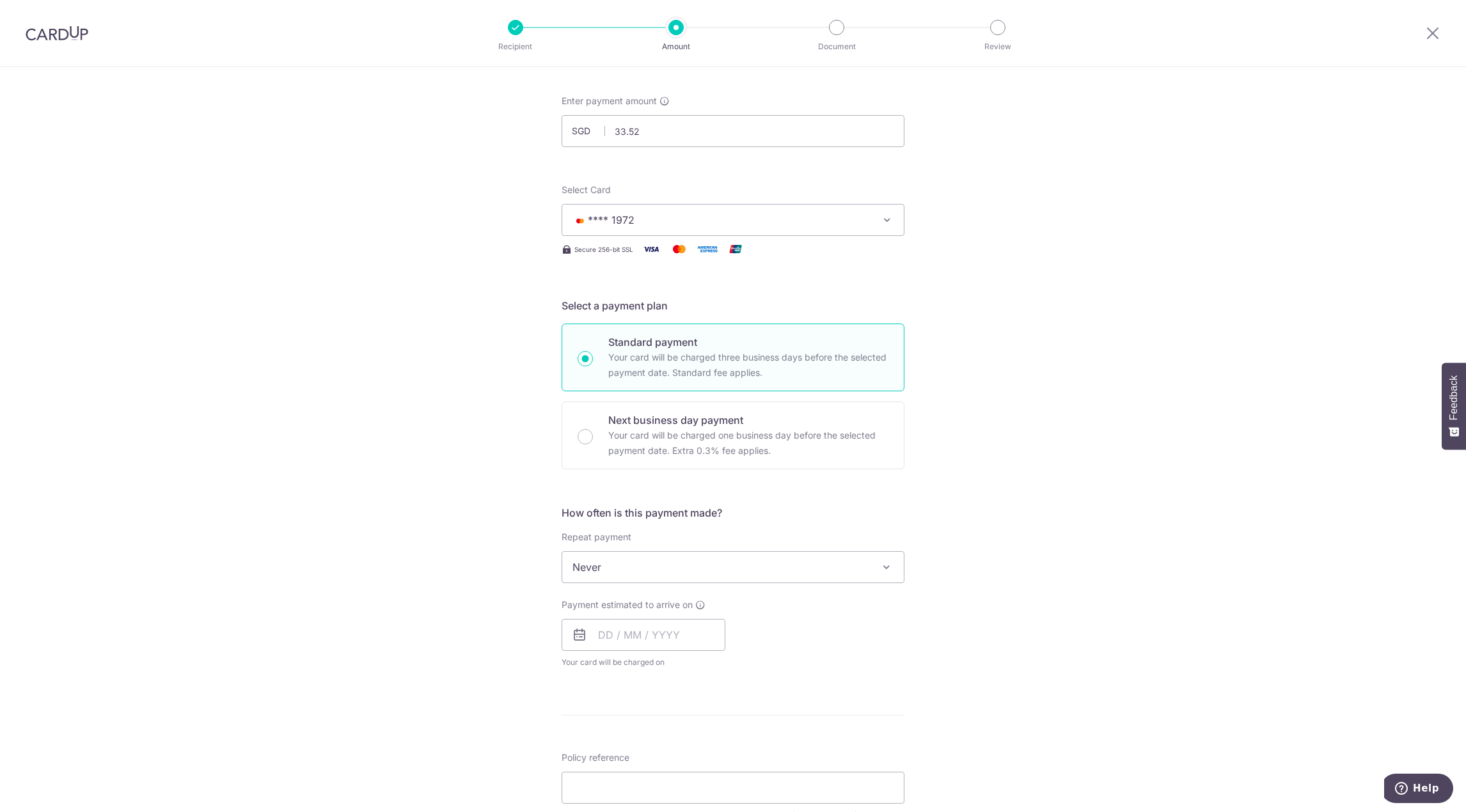
scroll to position [128, 0]
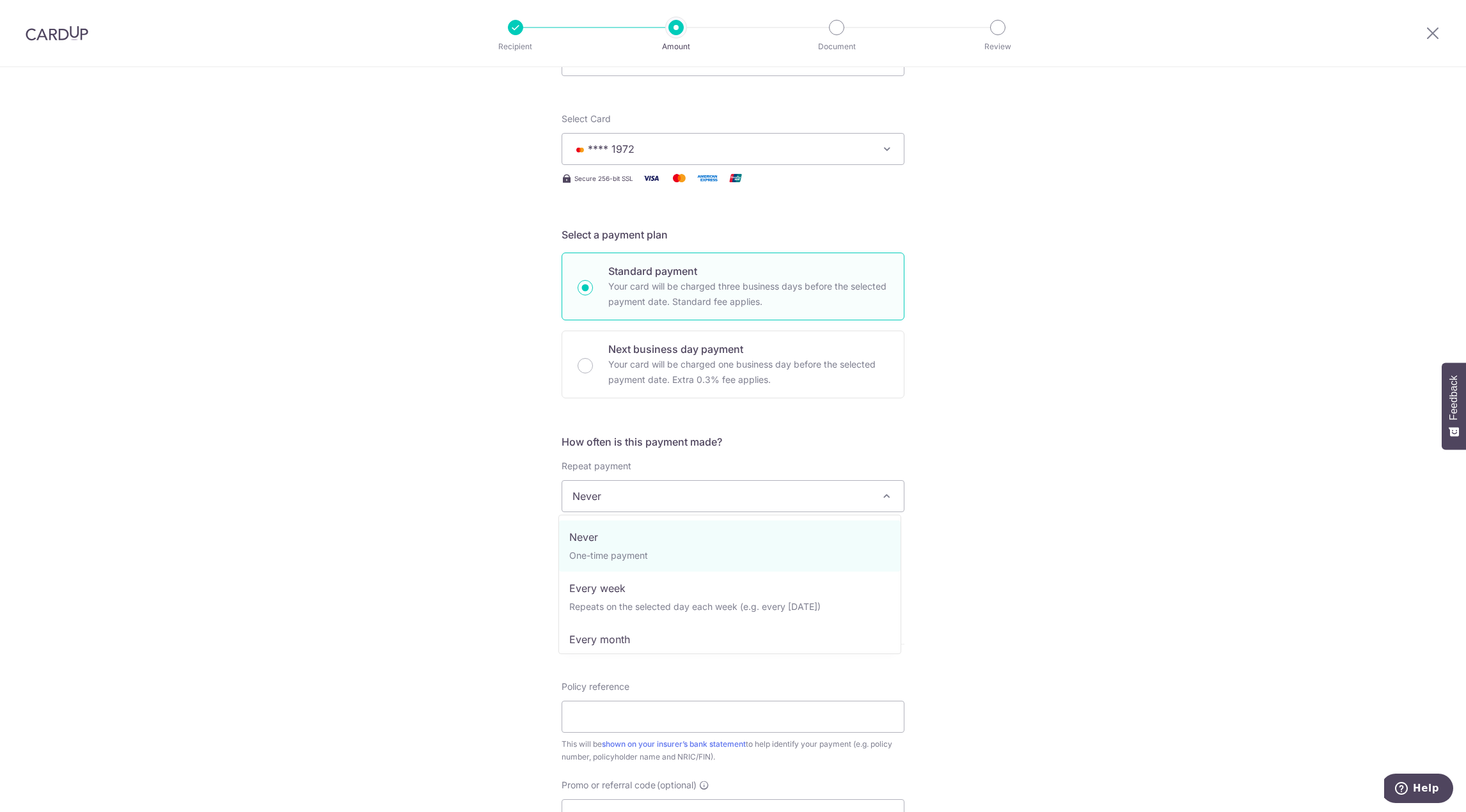
click at [681, 502] on span "Never" at bounding box center [733, 495] width 341 height 30
select select "3"
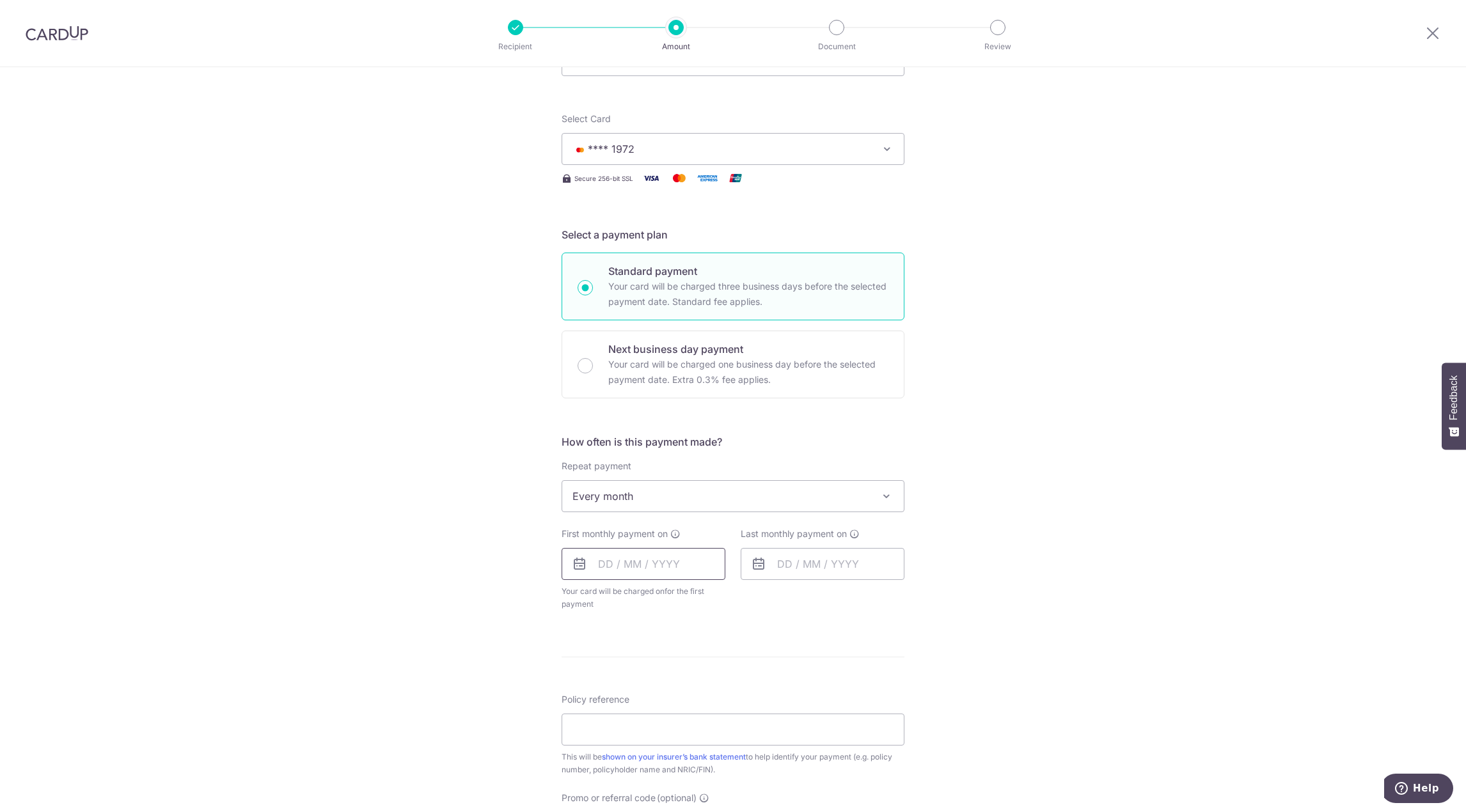
click at [608, 563] on input "text" at bounding box center [643, 563] width 164 height 32
click at [689, 680] on link "9" at bounding box center [689, 680] width 20 height 20
type input "[DATE]"
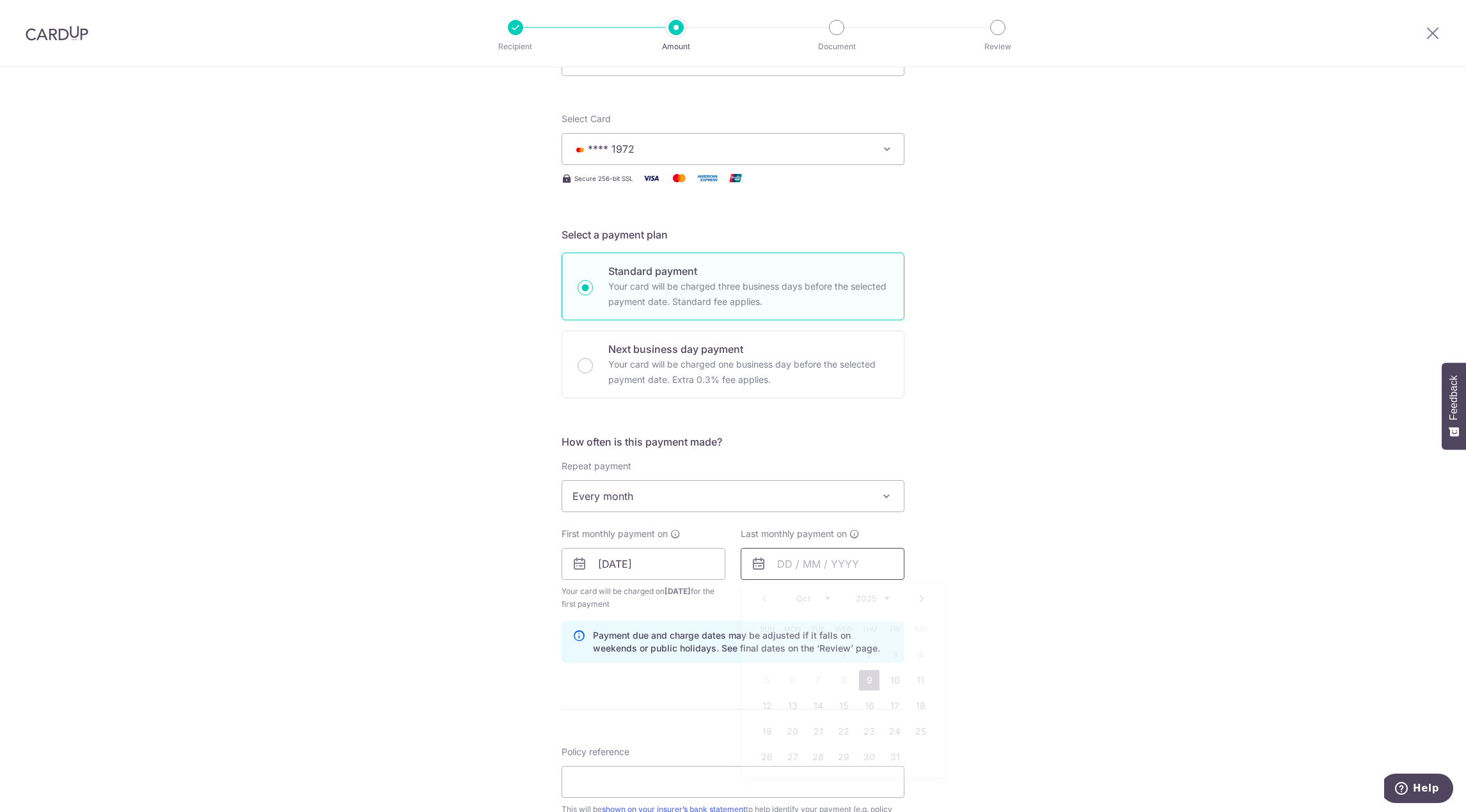
click at [766, 565] on input "text" at bounding box center [823, 563] width 164 height 32
click at [863, 677] on link "9" at bounding box center [868, 680] width 20 height 20
type input "[DATE]"
click at [1027, 588] on div "Tell us more about your payment Enter payment amount SGD 33.52 33.52 Select Car…" at bounding box center [733, 577] width 1466 height 1275
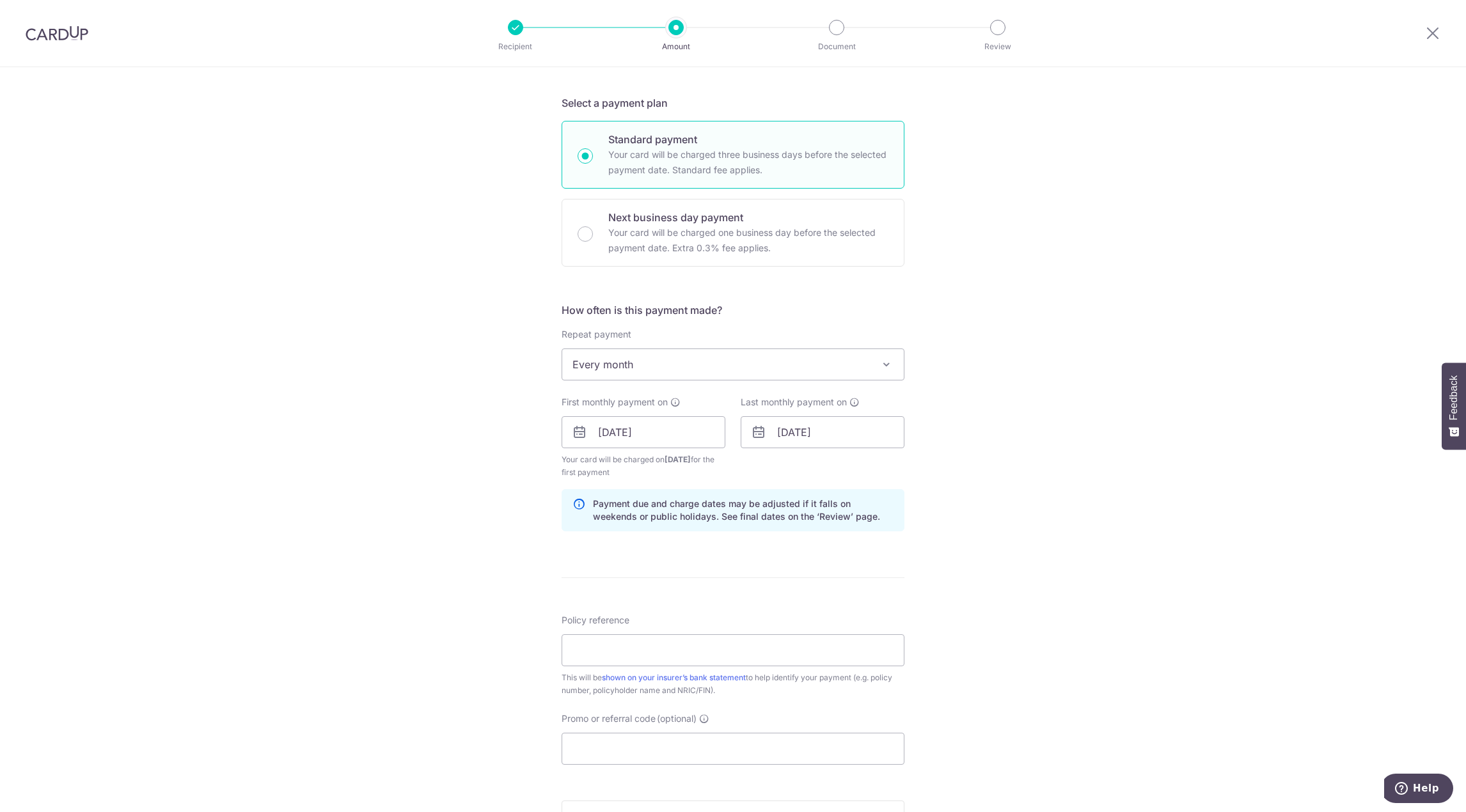
scroll to position [384, 0]
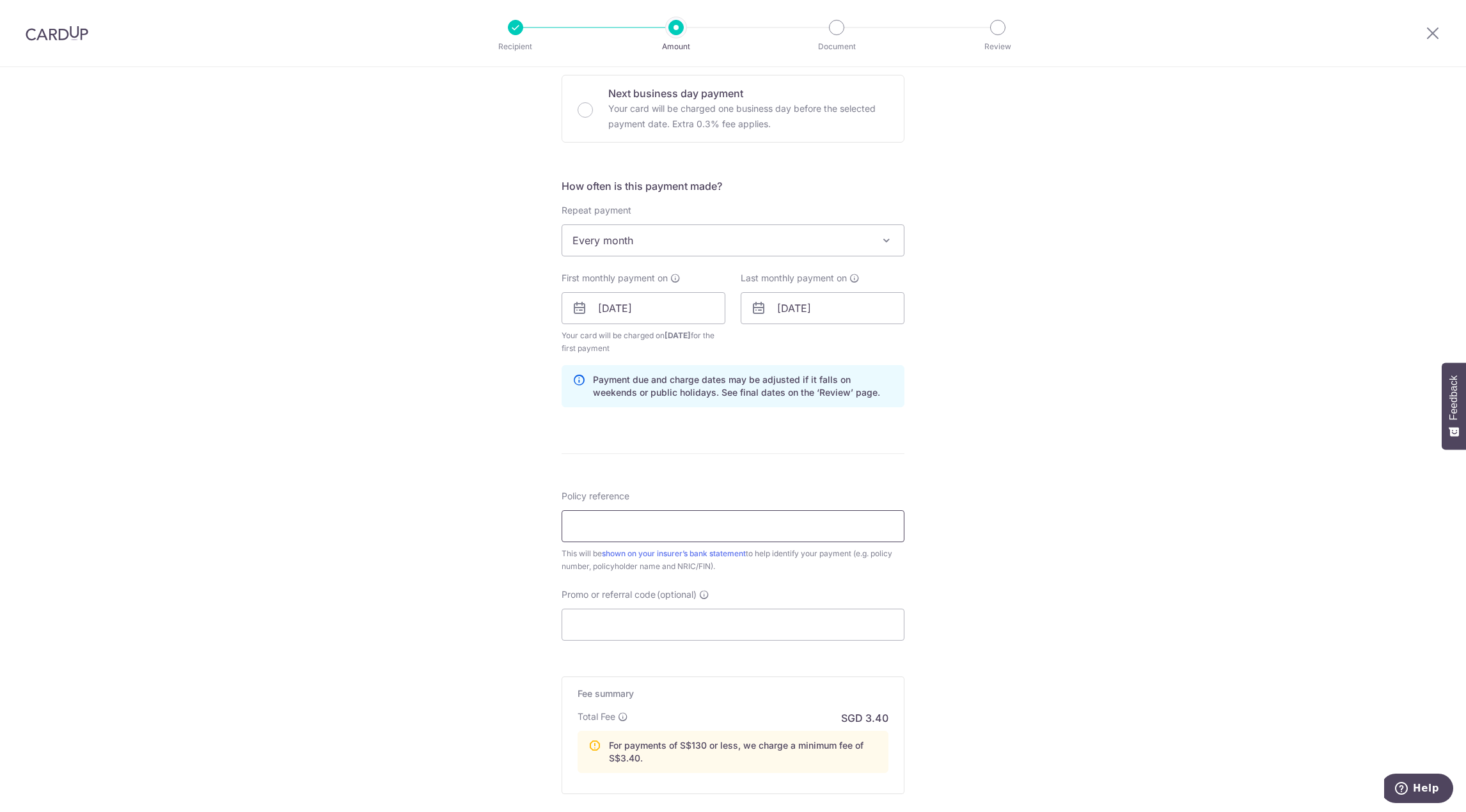
click at [637, 529] on input "Policy reference" at bounding box center [733, 526] width 343 height 32
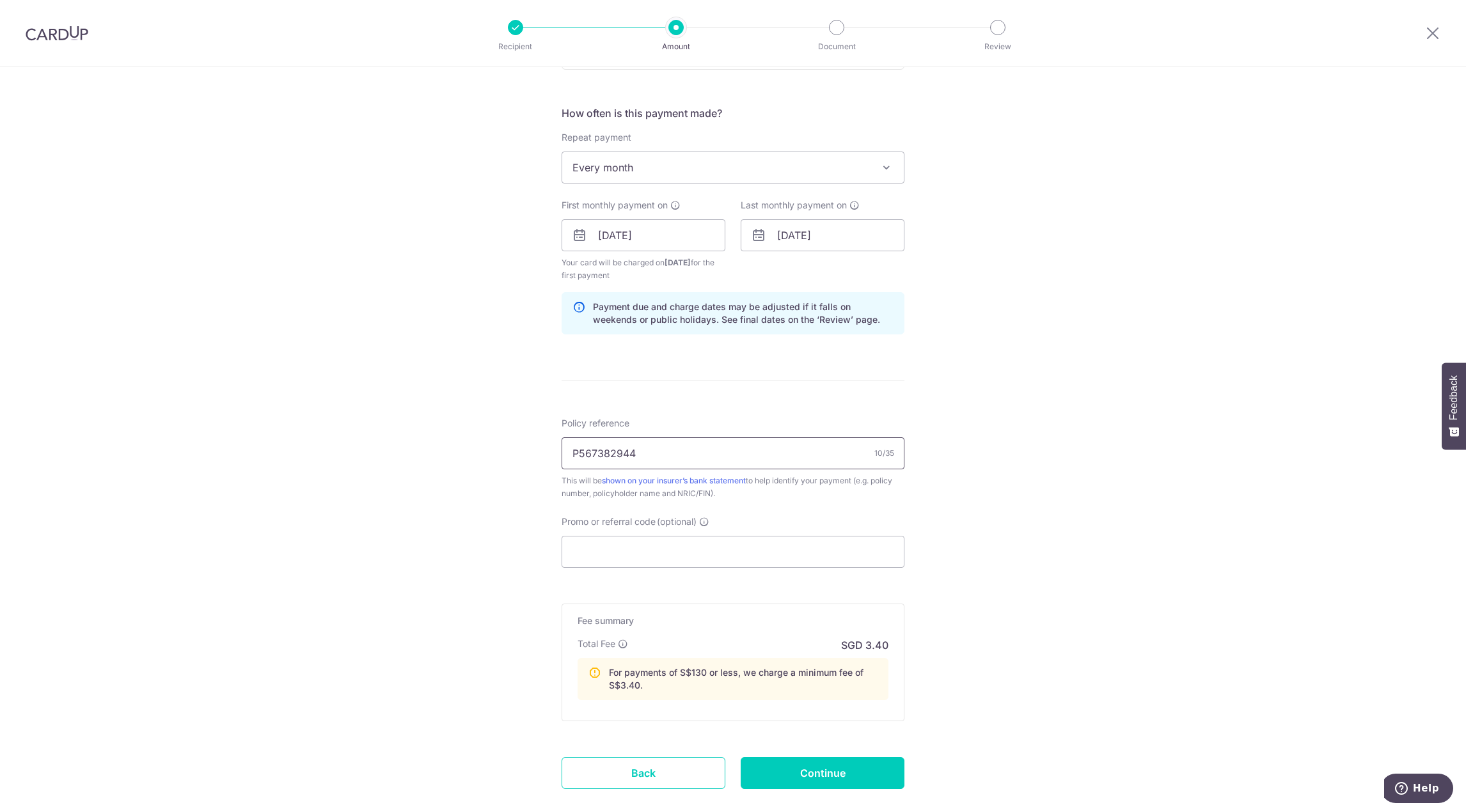
scroll to position [529, 0]
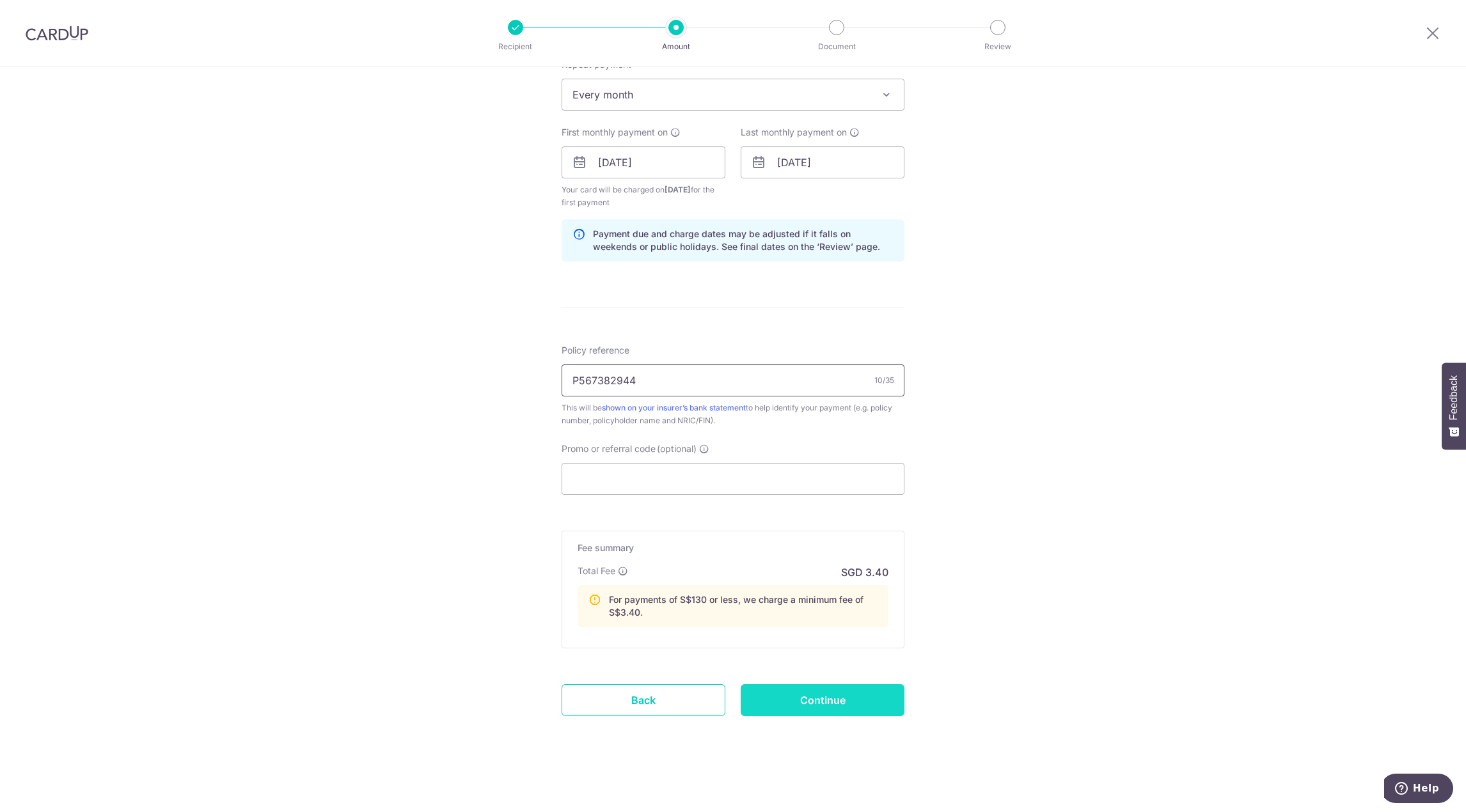
type input "P567382944"
click at [846, 703] on input "Continue" at bounding box center [823, 700] width 164 height 32
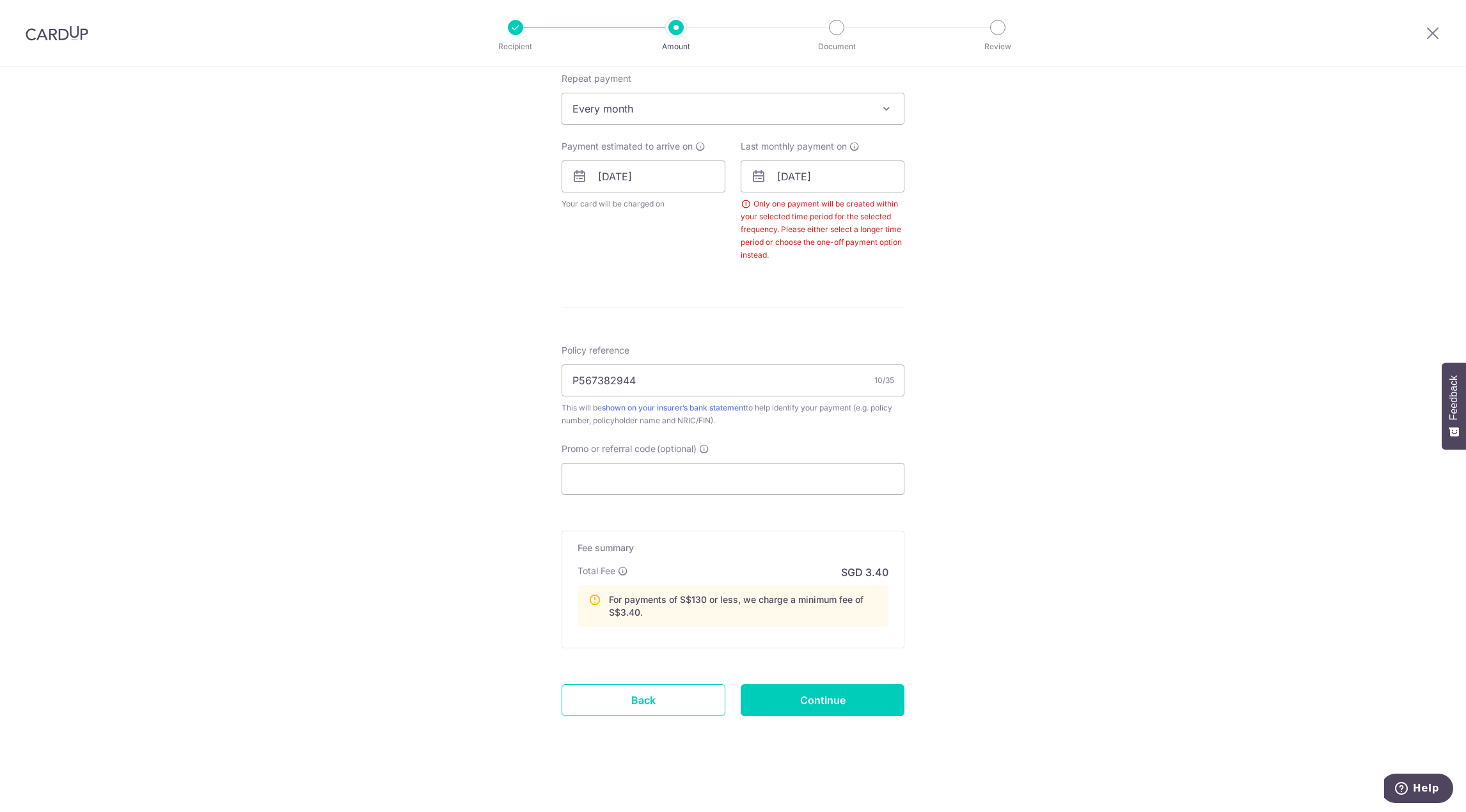
click at [748, 111] on span "Every month" at bounding box center [733, 108] width 341 height 30
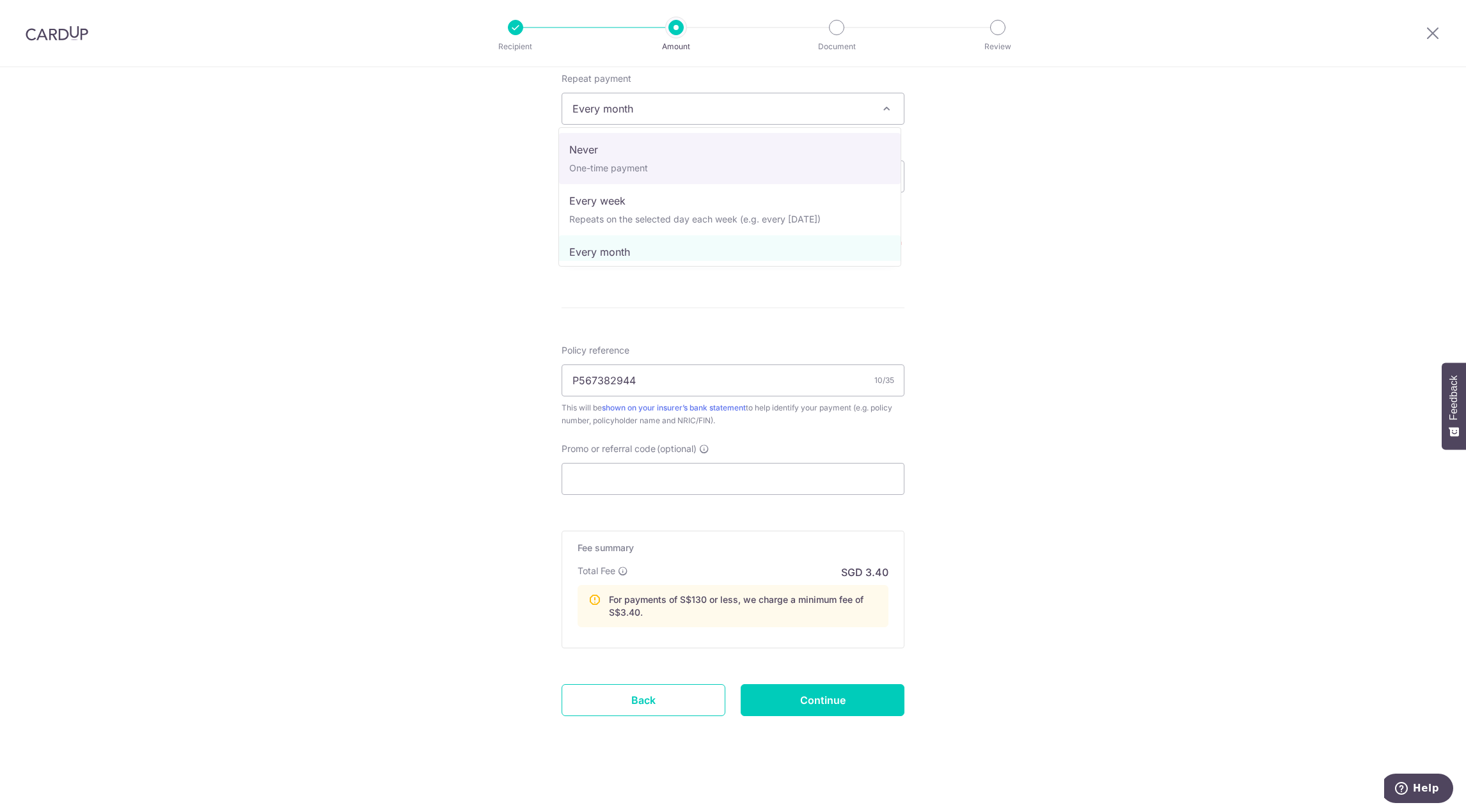
select select "1"
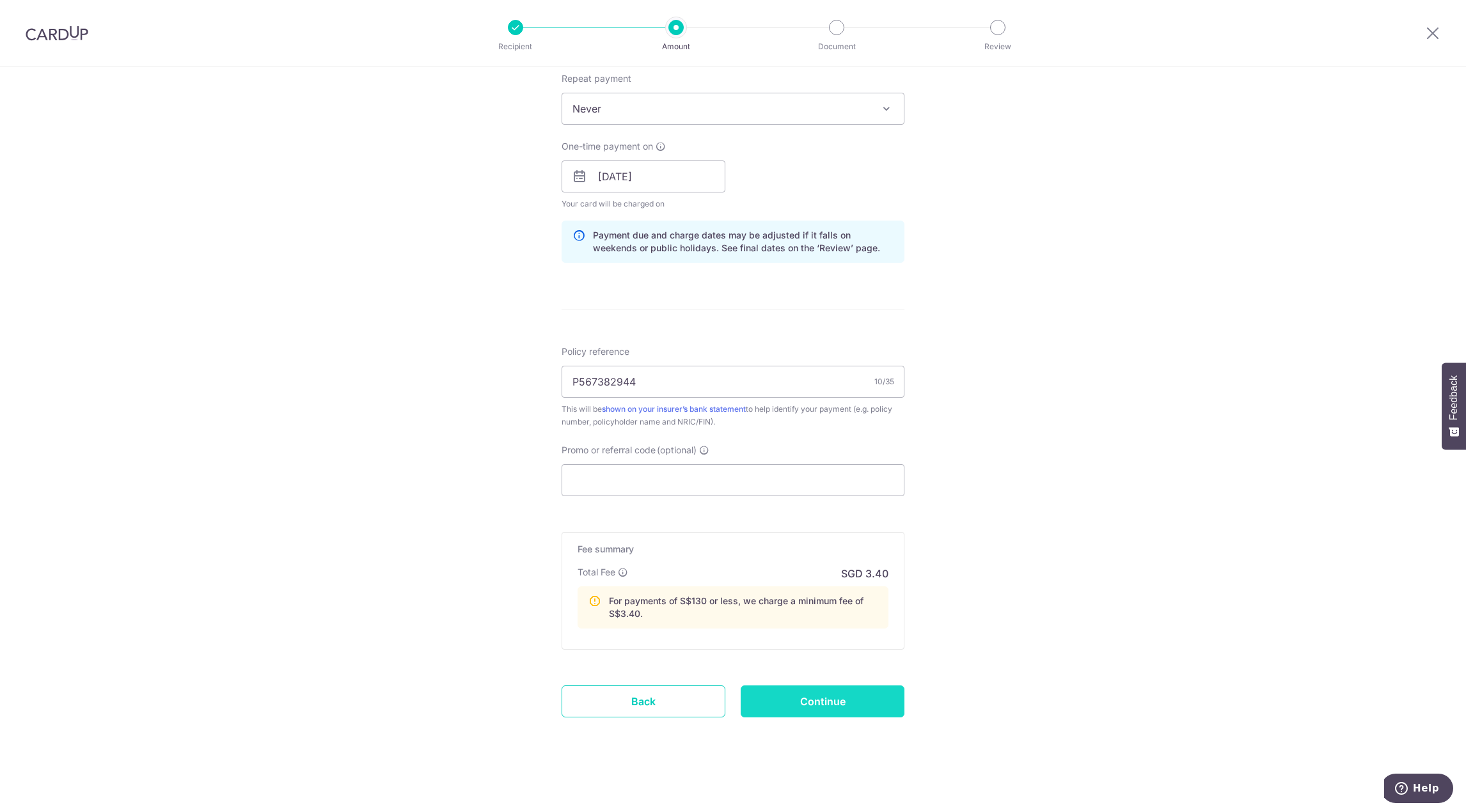
click at [817, 710] on input "Continue" at bounding box center [823, 701] width 164 height 32
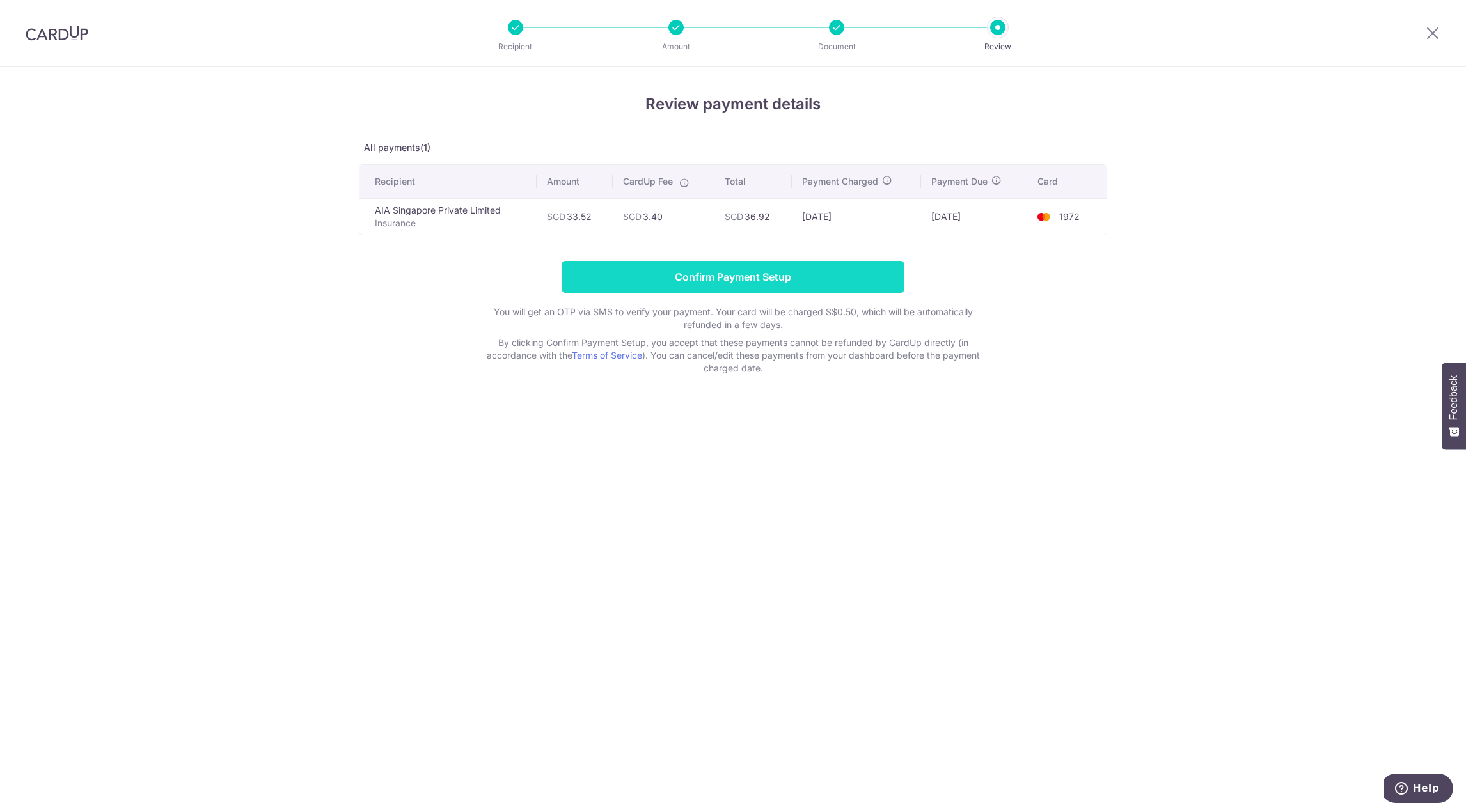
click at [857, 279] on input "Confirm Payment Setup" at bounding box center [733, 277] width 343 height 32
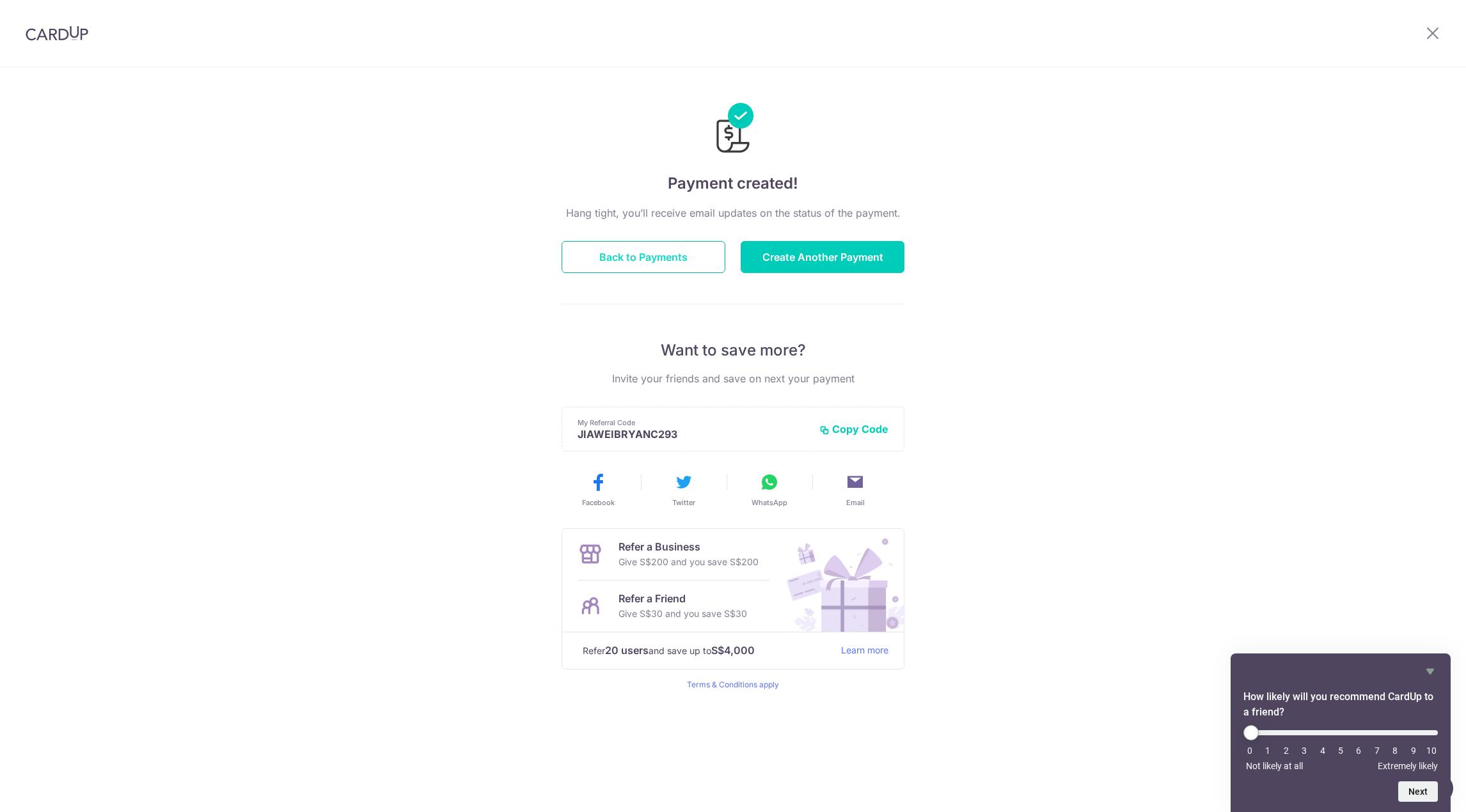
click at [660, 254] on button "Back to Payments" at bounding box center [643, 256] width 164 height 32
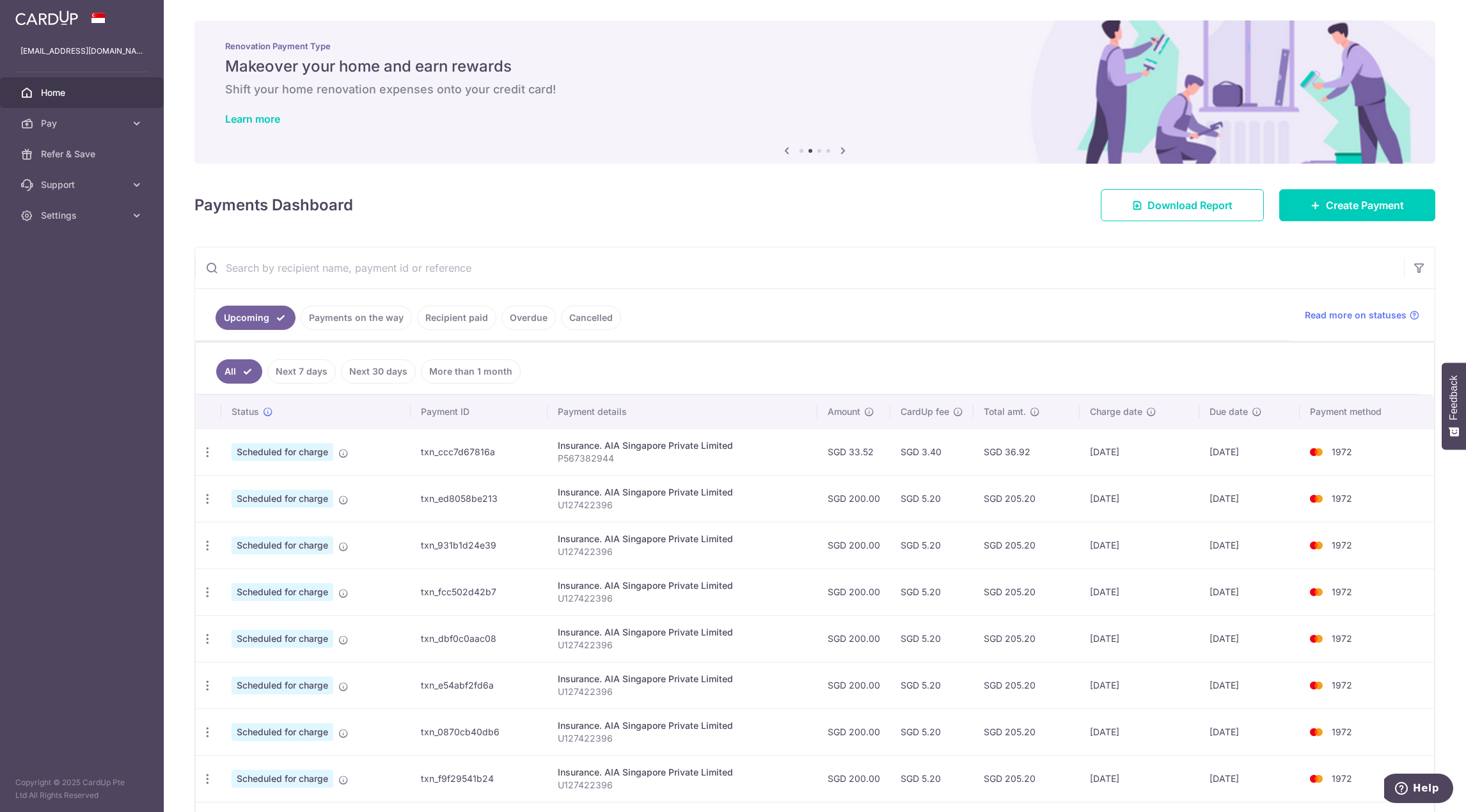
click at [271, 491] on span "Scheduled for charge" at bounding box center [283, 499] width 101 height 18
click at [213, 501] on div "Update payment Cancel payment" at bounding box center [208, 499] width 23 height 23
click at [206, 493] on icon "button" at bounding box center [208, 499] width 14 height 14
click at [261, 562] on span "Cancel payment" at bounding box center [276, 565] width 86 height 16
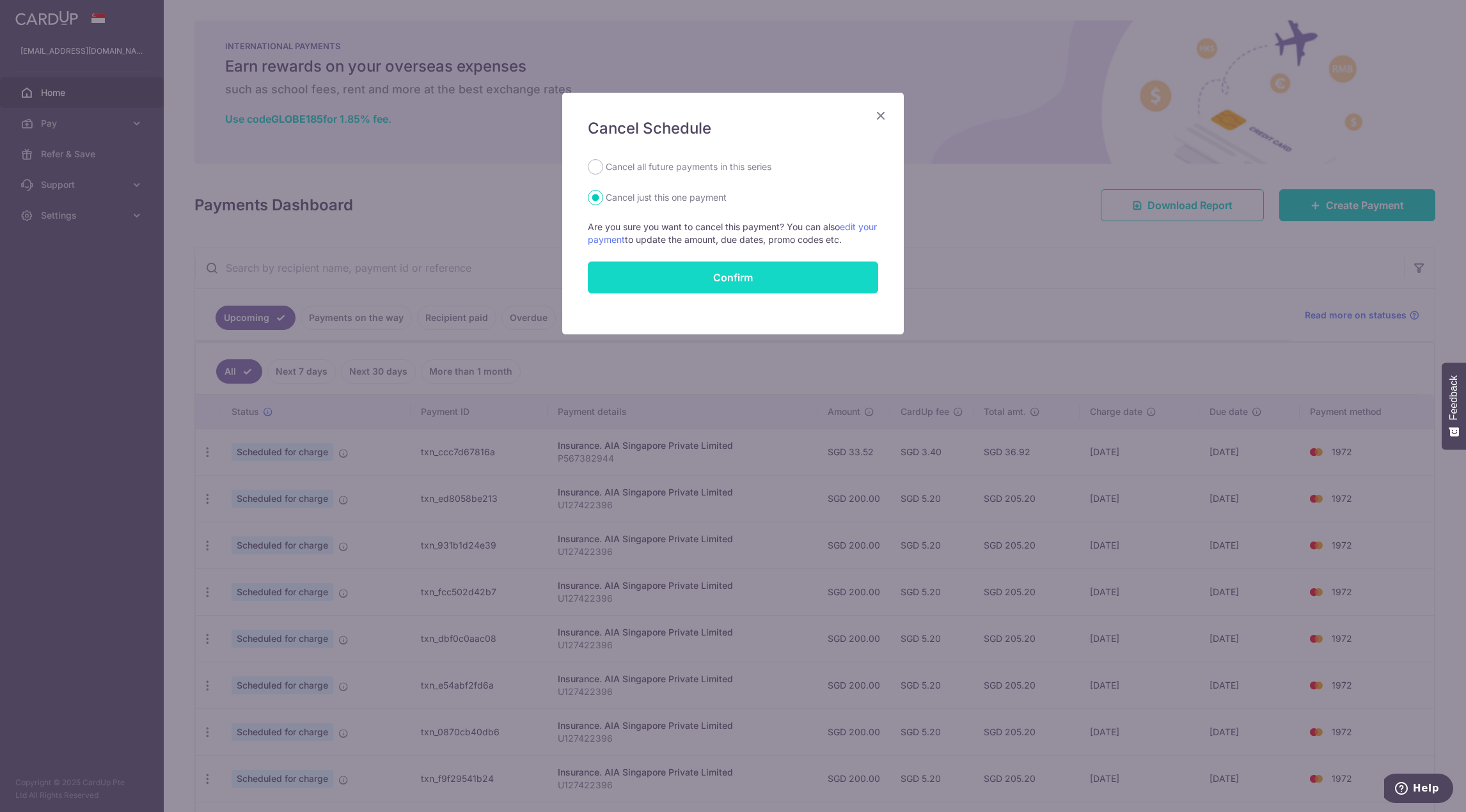
click at [767, 279] on button "Confirm" at bounding box center [733, 277] width 290 height 32
